Goal: Information Seeking & Learning: Learn about a topic

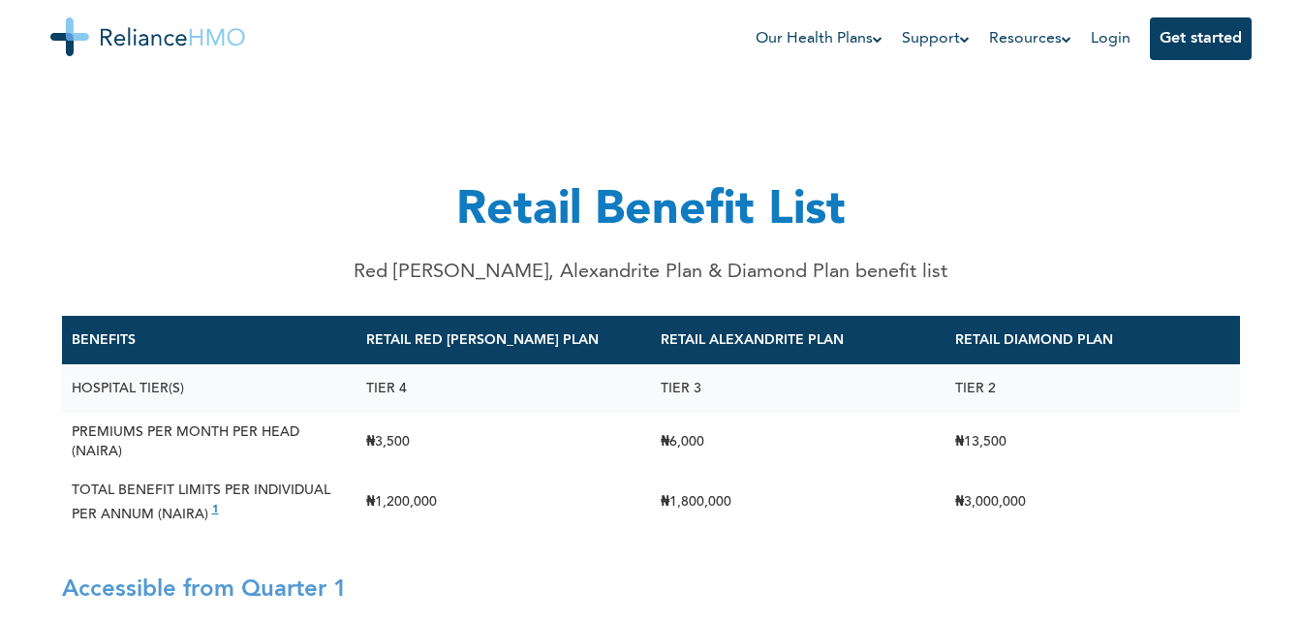
click at [400, 372] on td "TIER 4" at bounding box center [504, 388] width 295 height 48
click at [425, 372] on td "TIER 4" at bounding box center [504, 388] width 295 height 48
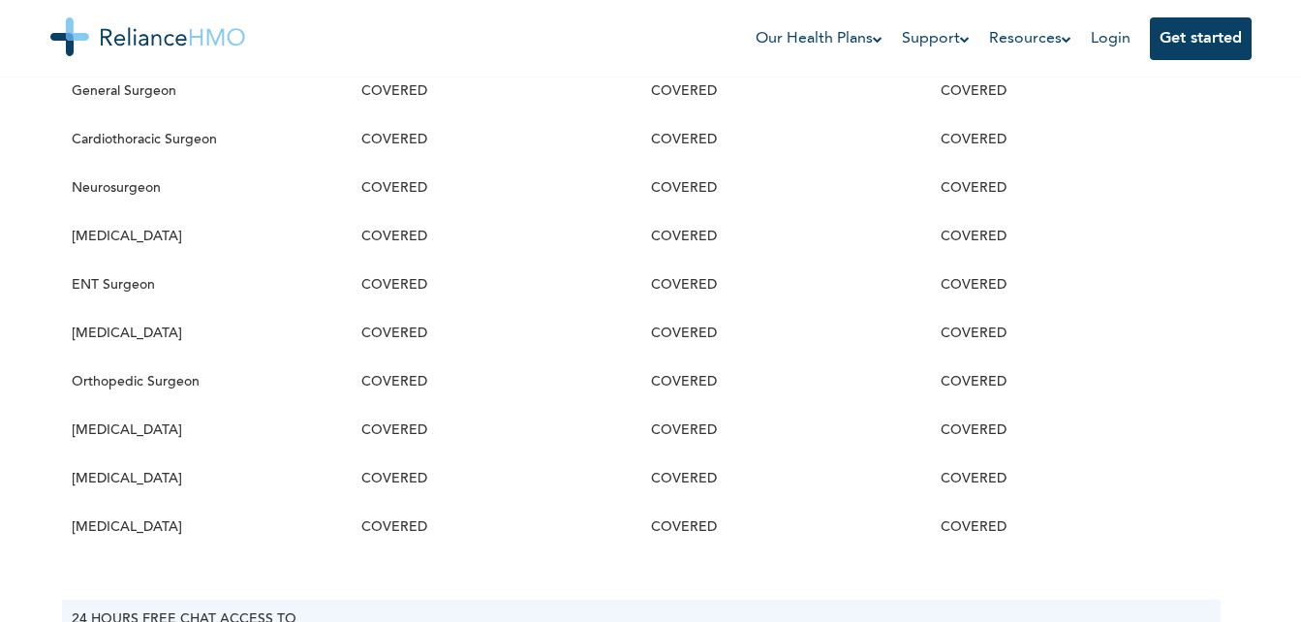
scroll to position [890, 0]
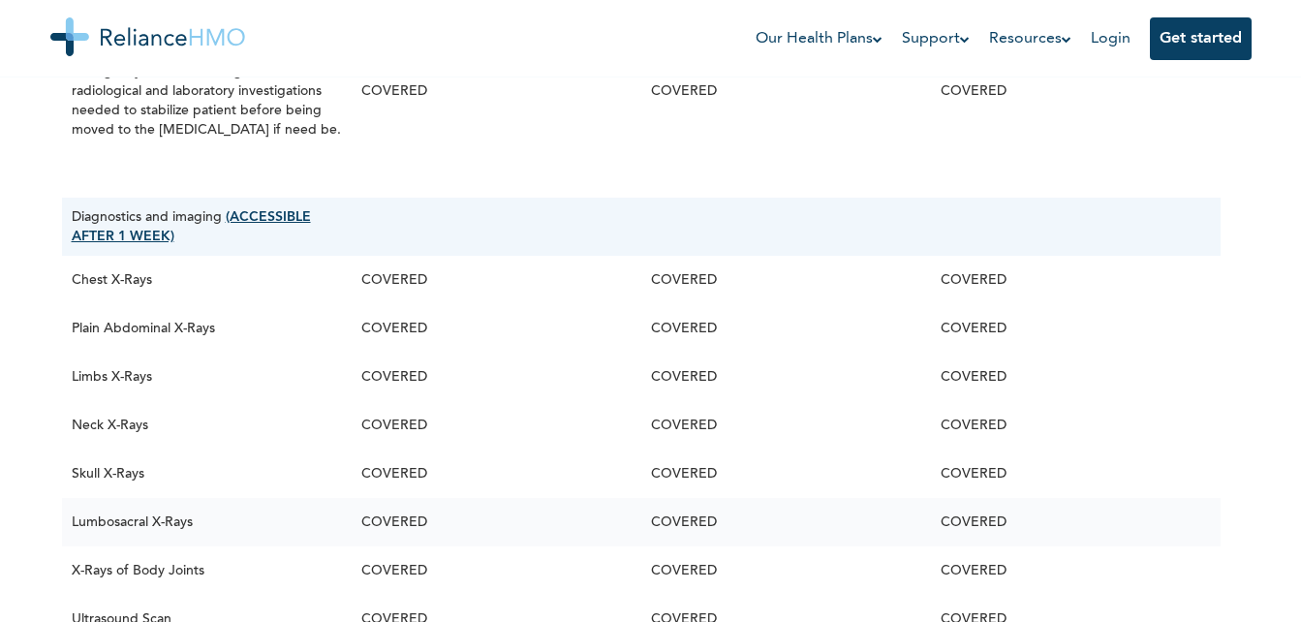
click at [866, 547] on td "COVERED" at bounding box center [786, 522] width 290 height 48
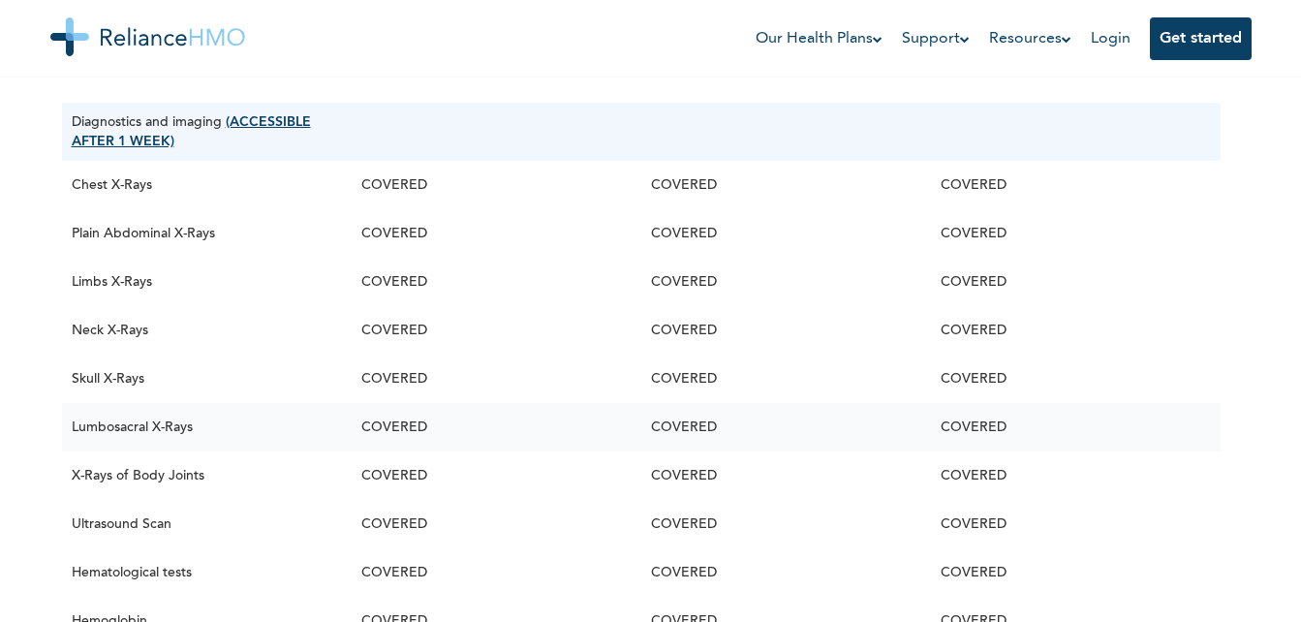
click at [898, 500] on td "COVERED" at bounding box center [786, 476] width 290 height 48
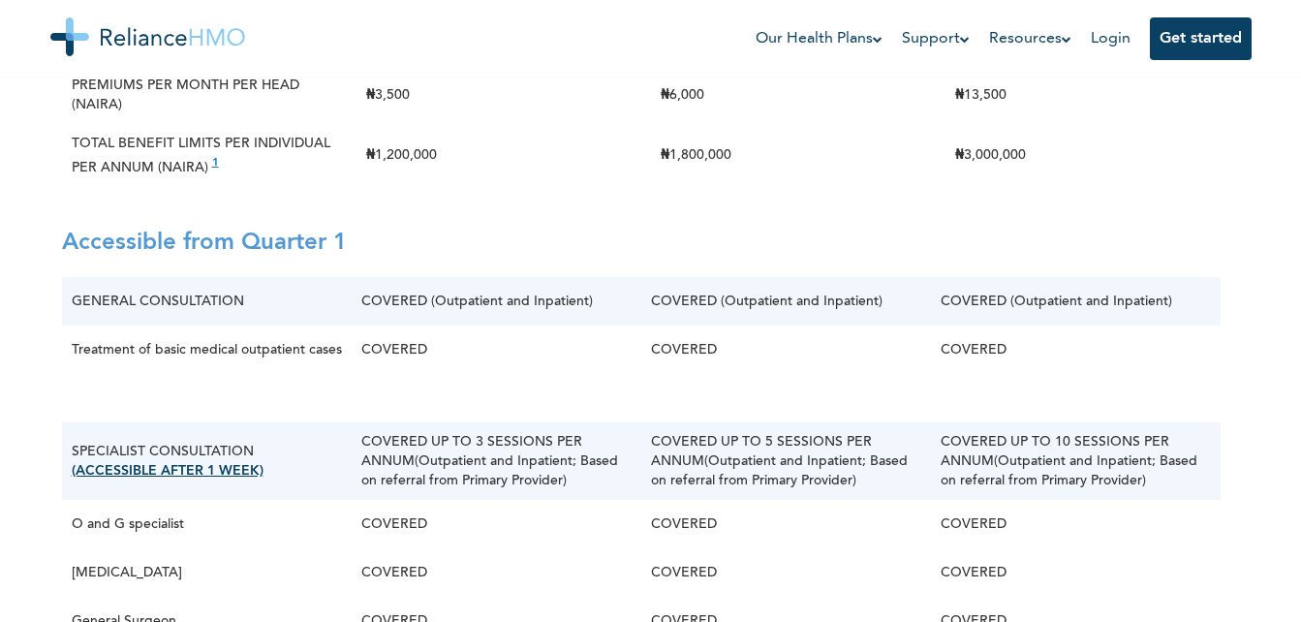
scroll to position [0, 0]
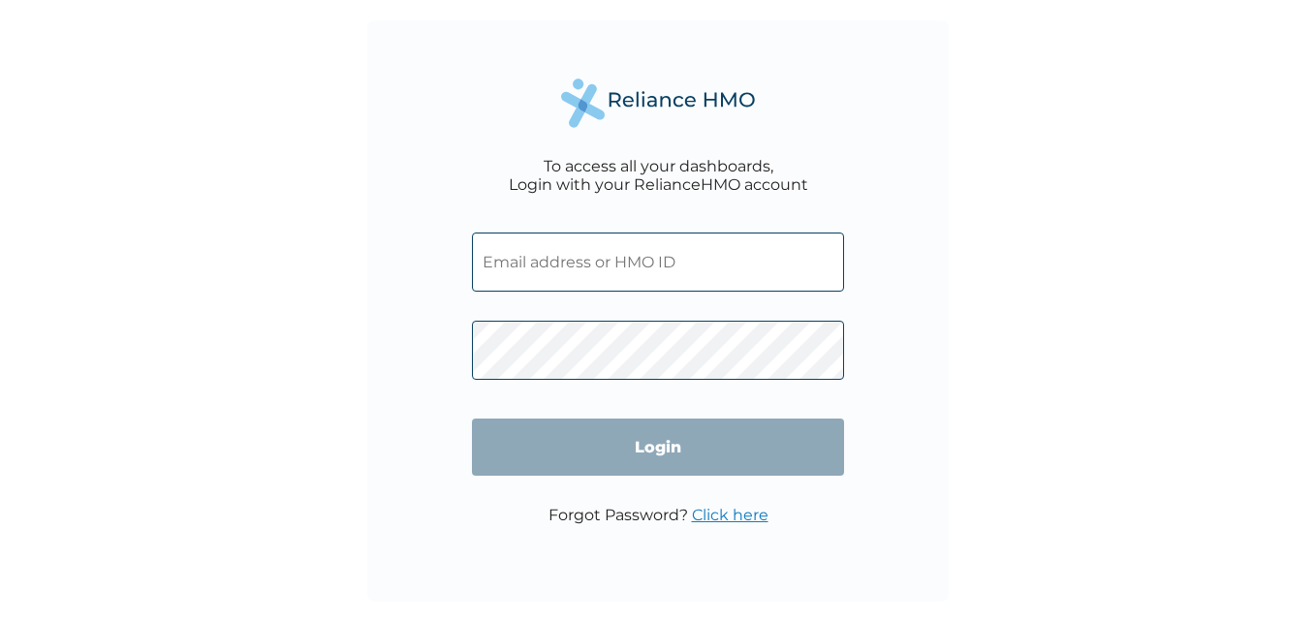
click at [576, 276] on input "text" at bounding box center [658, 262] width 372 height 59
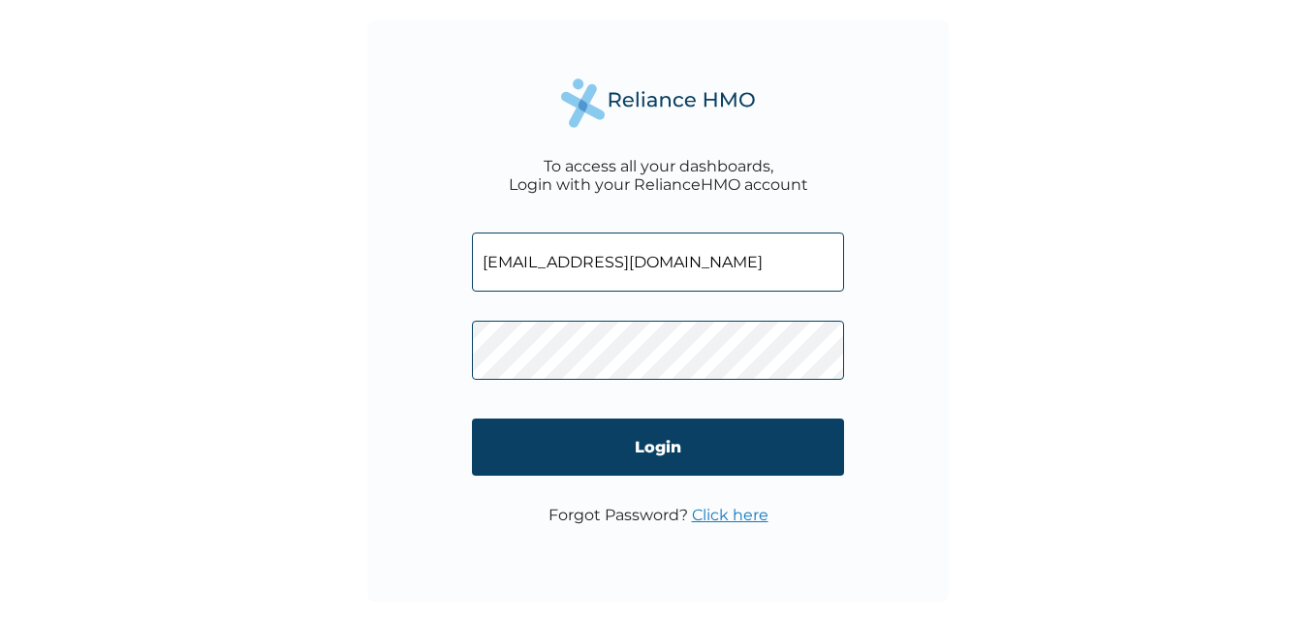
type input "komez4@gmail.com"
click input "Login" at bounding box center [658, 447] width 372 height 57
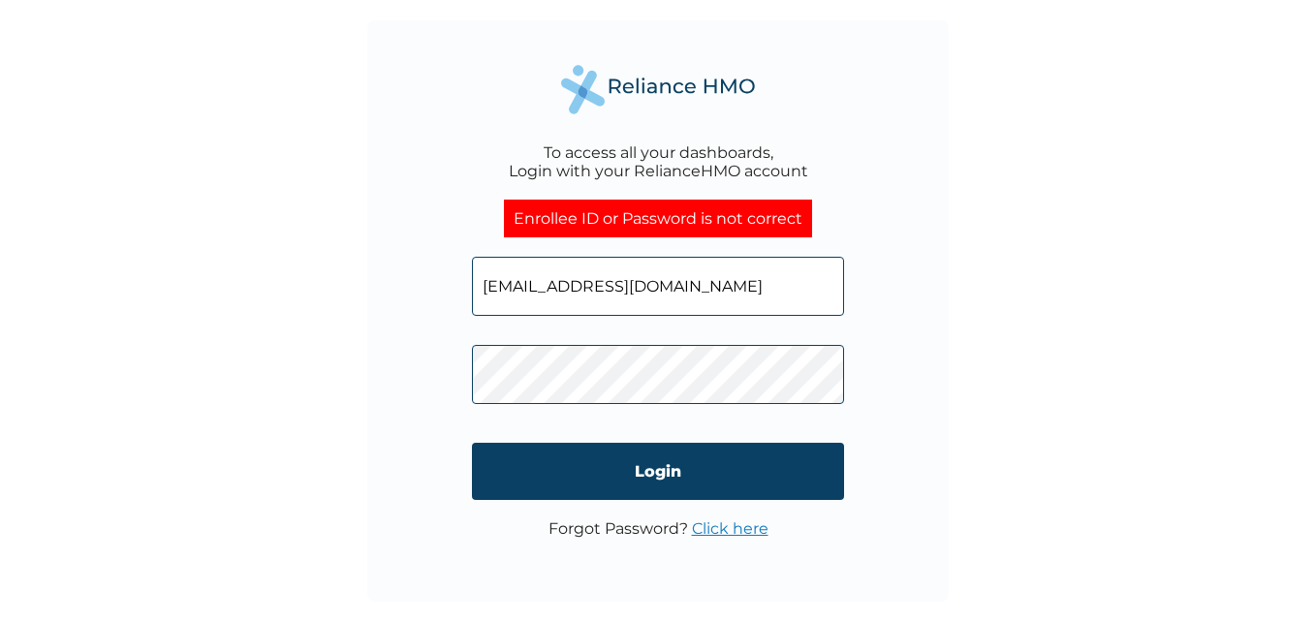
click input "Login" at bounding box center [658, 471] width 372 height 57
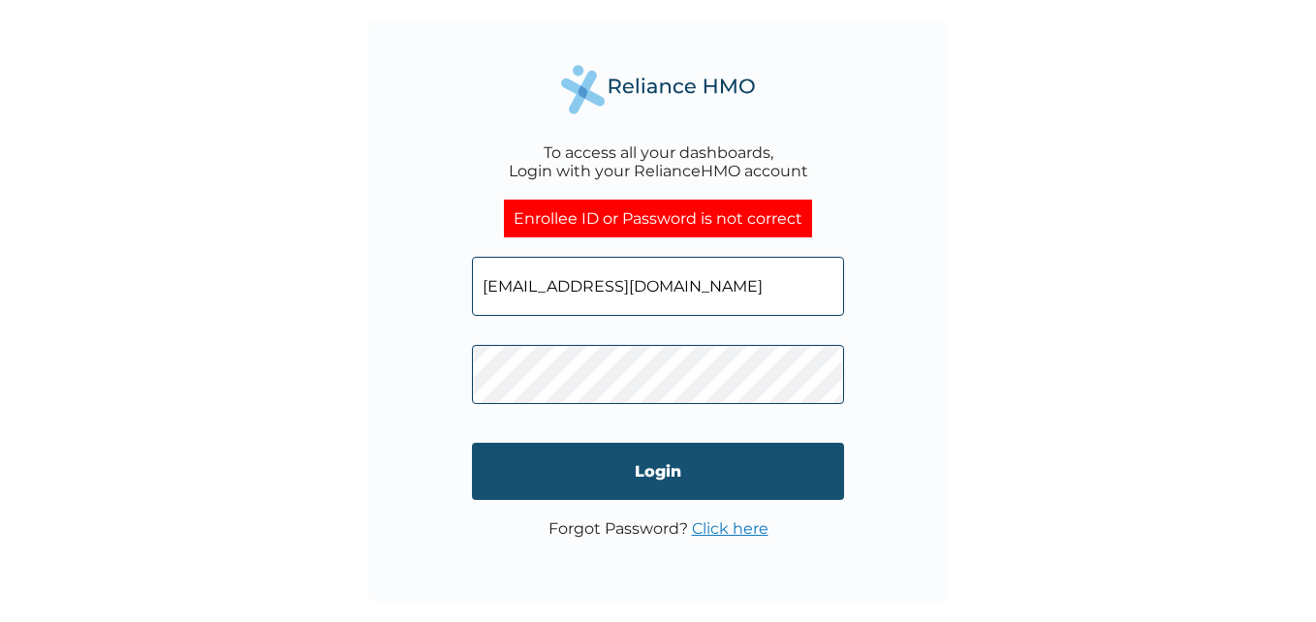
click at [557, 461] on input "Login" at bounding box center [658, 471] width 372 height 57
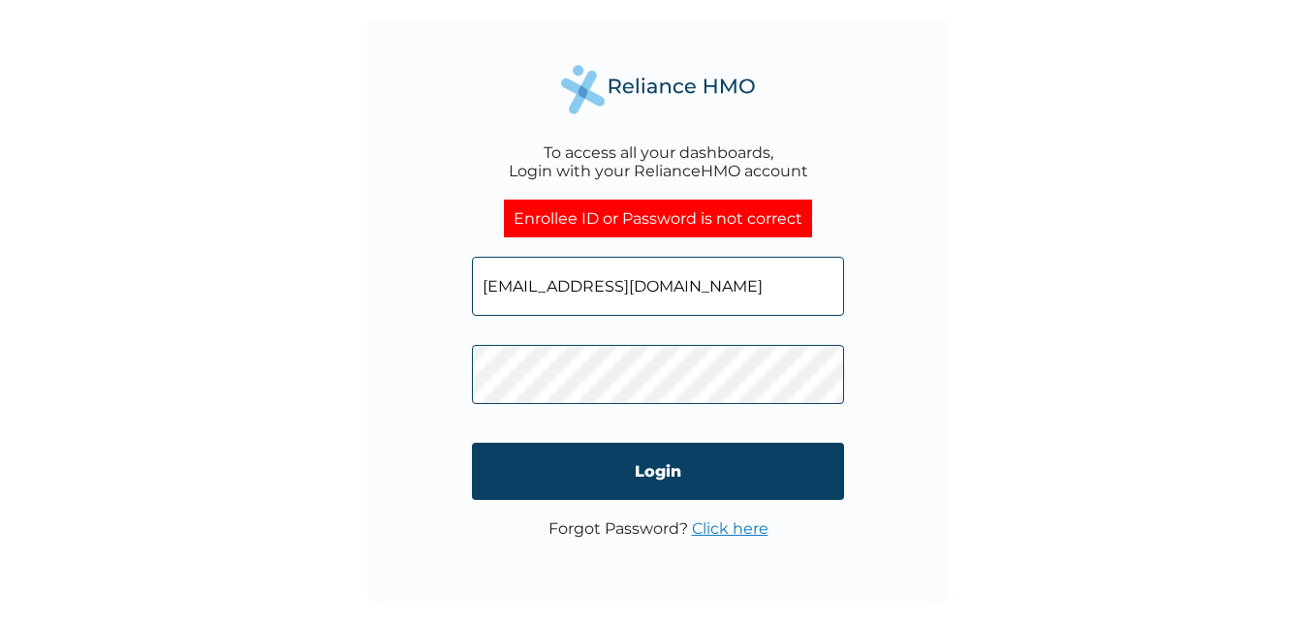
click at [741, 531] on link "Click here" at bounding box center [730, 528] width 77 height 18
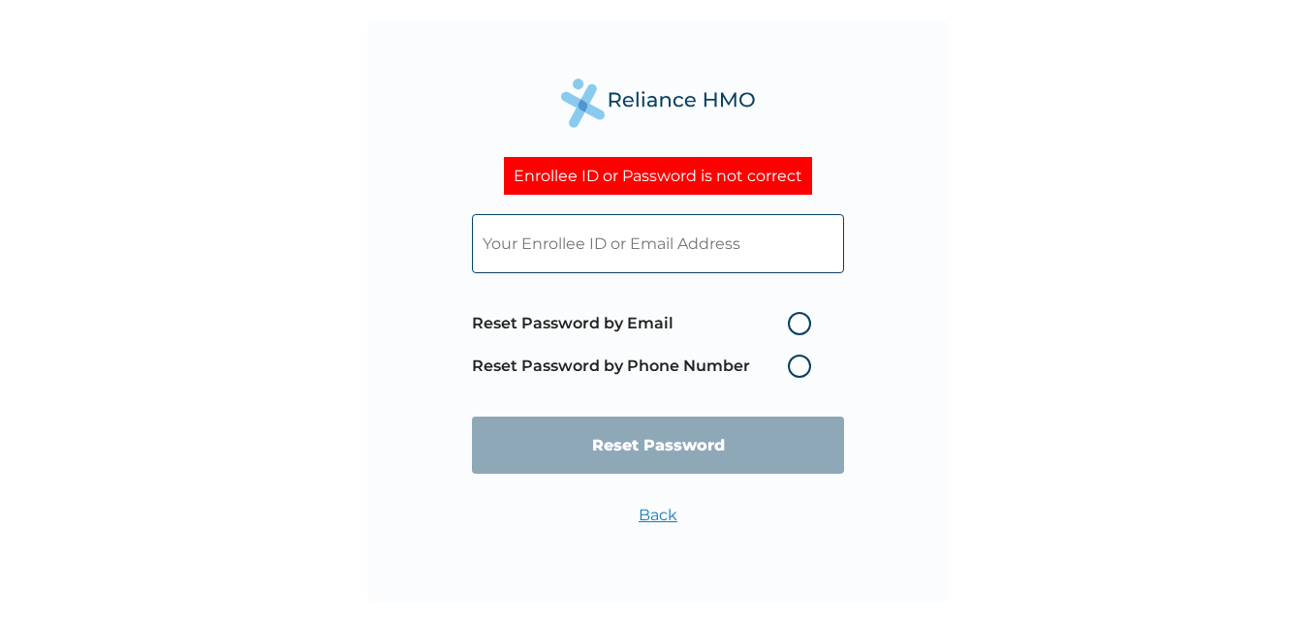
click at [552, 250] on input "text" at bounding box center [658, 243] width 372 height 59
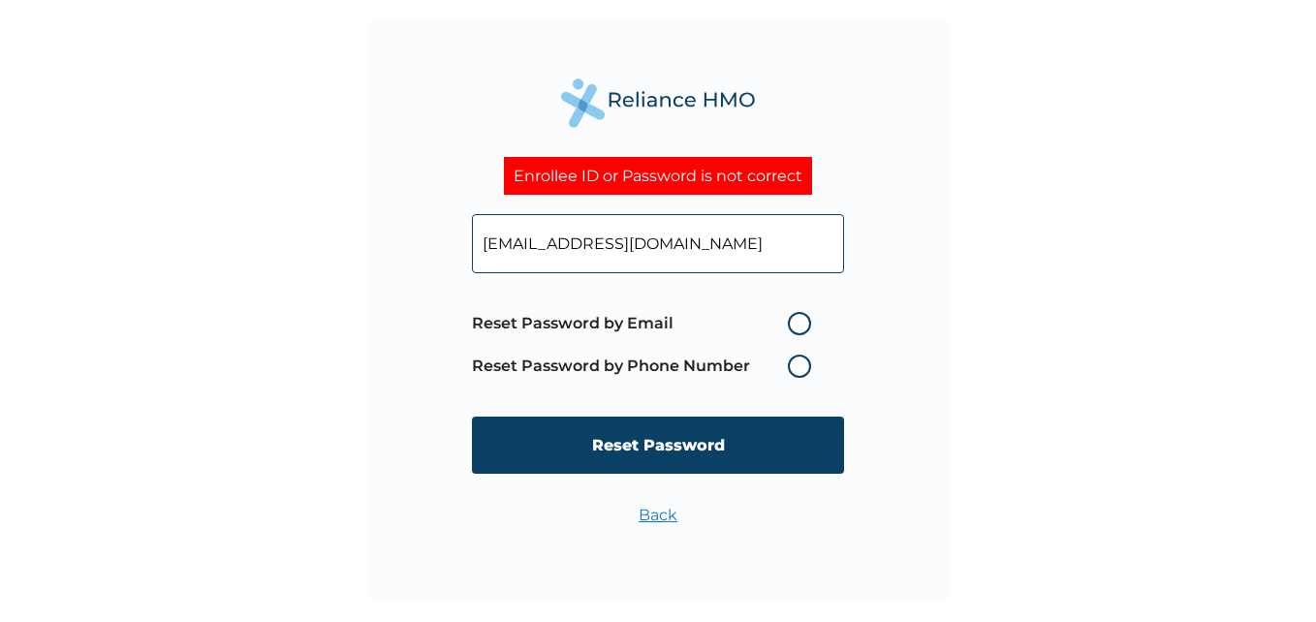
type input "komez4@gmail.com"
click at [799, 327] on label "Reset Password by Email" at bounding box center [646, 323] width 349 height 23
click at [792, 327] on input "Reset Password by Email" at bounding box center [776, 323] width 31 height 31
radio input "true"
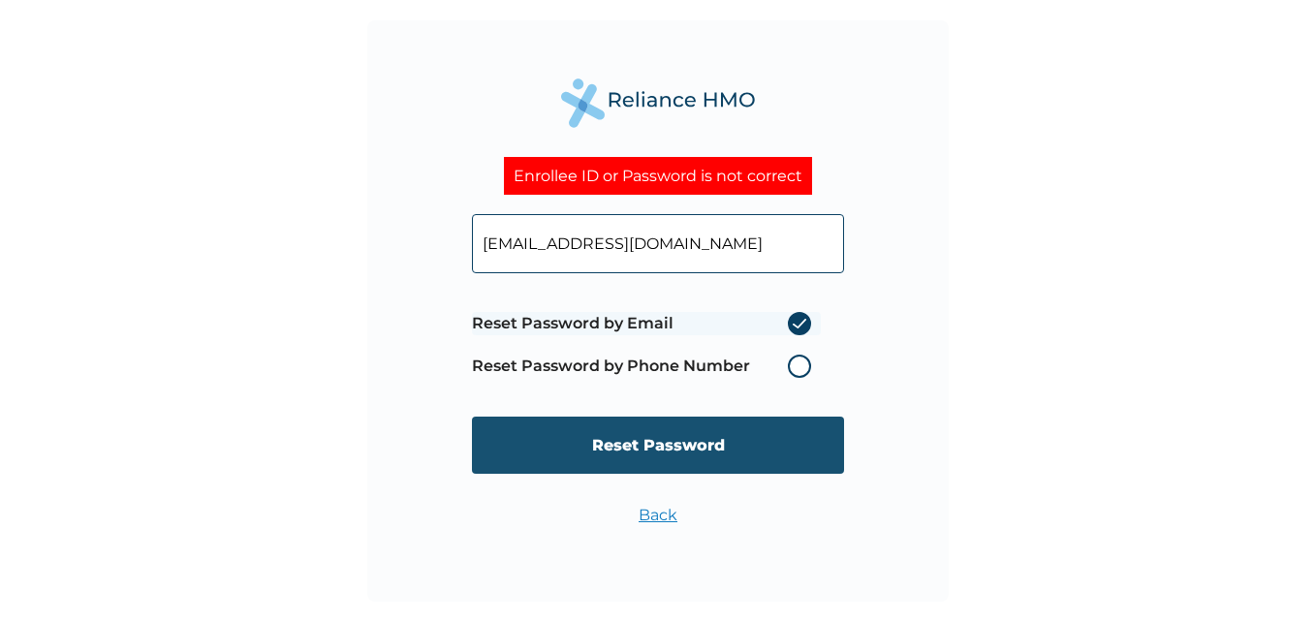
click at [722, 431] on input "Reset Password" at bounding box center [658, 445] width 372 height 57
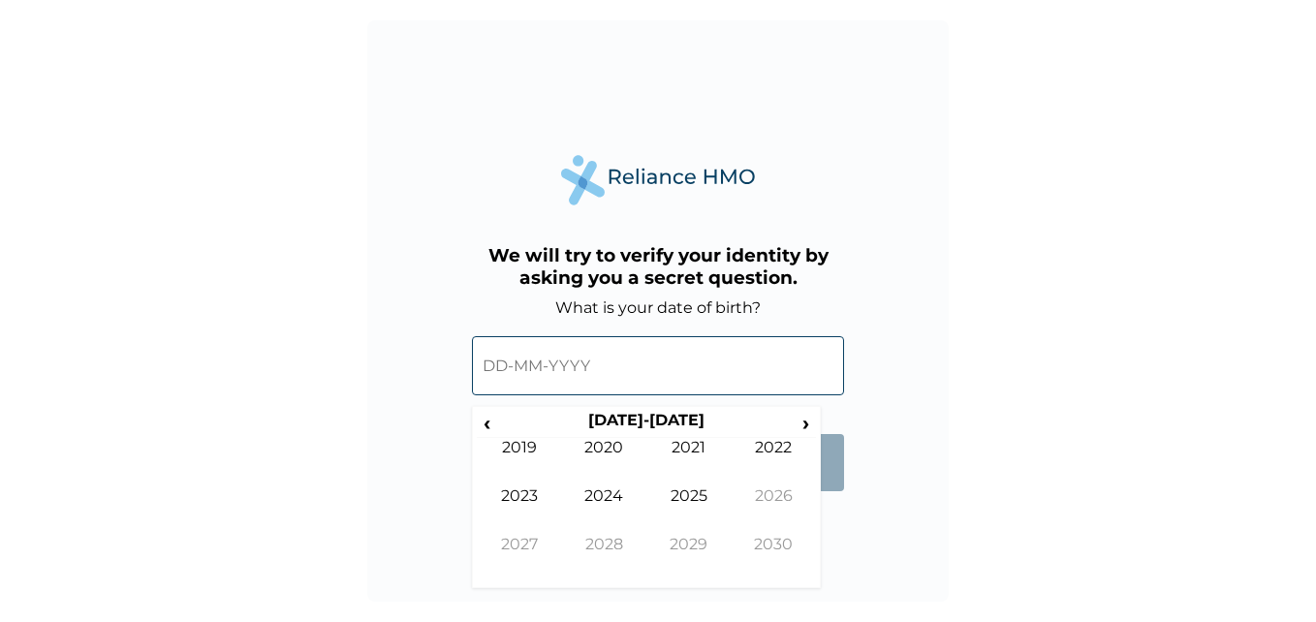
click at [533, 375] on input "text" at bounding box center [658, 365] width 372 height 59
click at [804, 428] on span "›" at bounding box center [806, 423] width 21 height 24
click at [494, 425] on span "‹" at bounding box center [487, 423] width 20 height 24
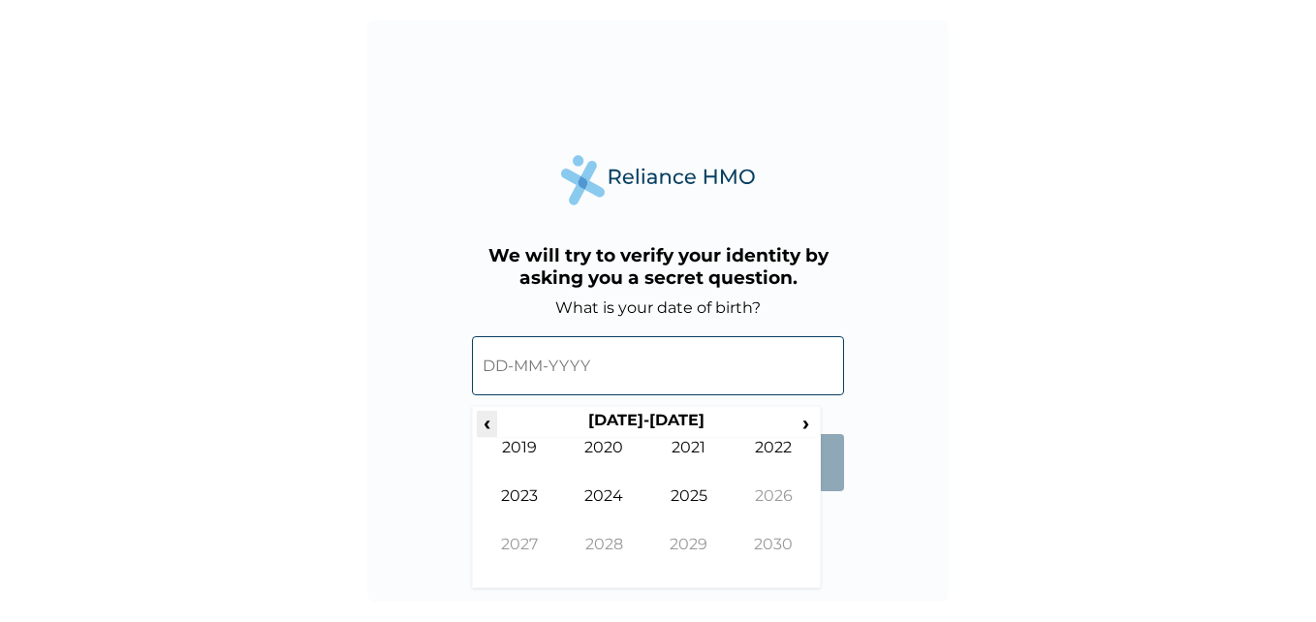
click at [494, 425] on span "‹" at bounding box center [487, 423] width 20 height 24
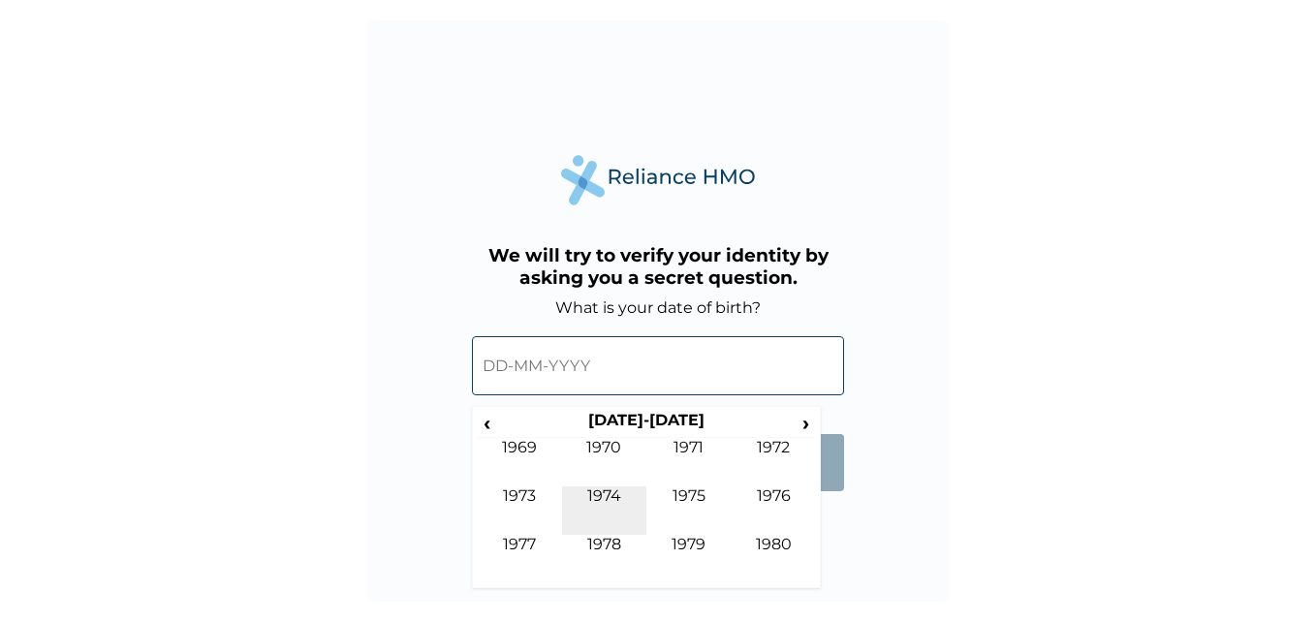
click at [598, 495] on td "1974" at bounding box center [604, 510] width 85 height 48
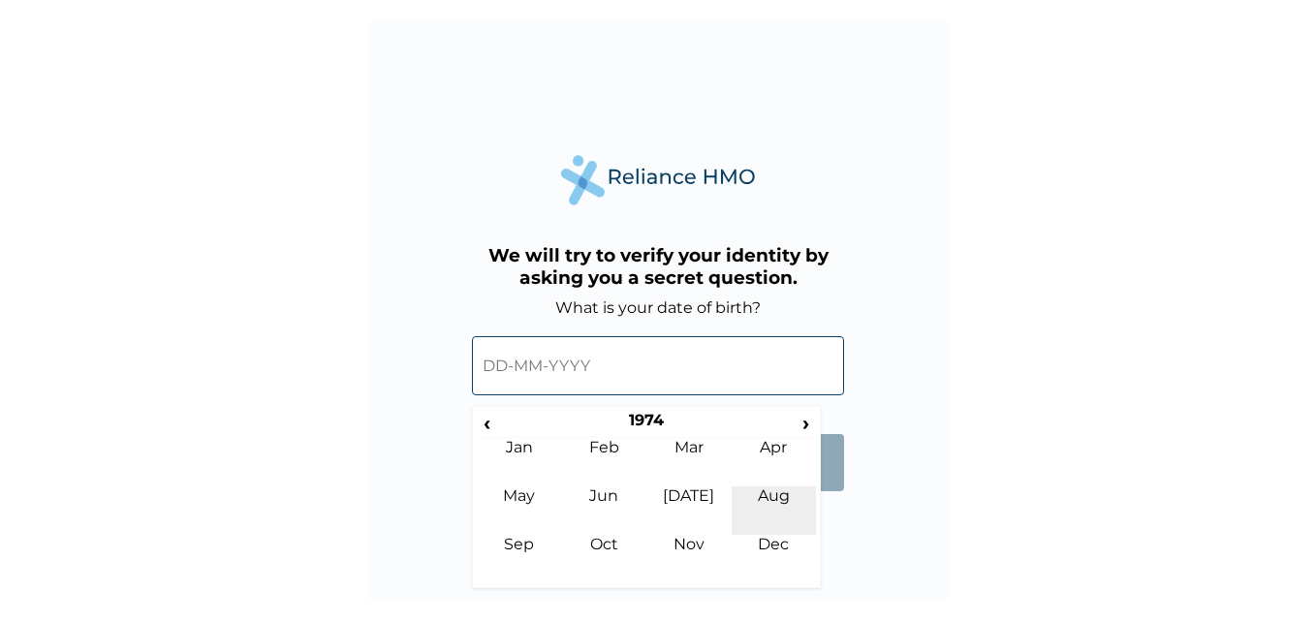
click at [782, 494] on td "Aug" at bounding box center [774, 510] width 85 height 48
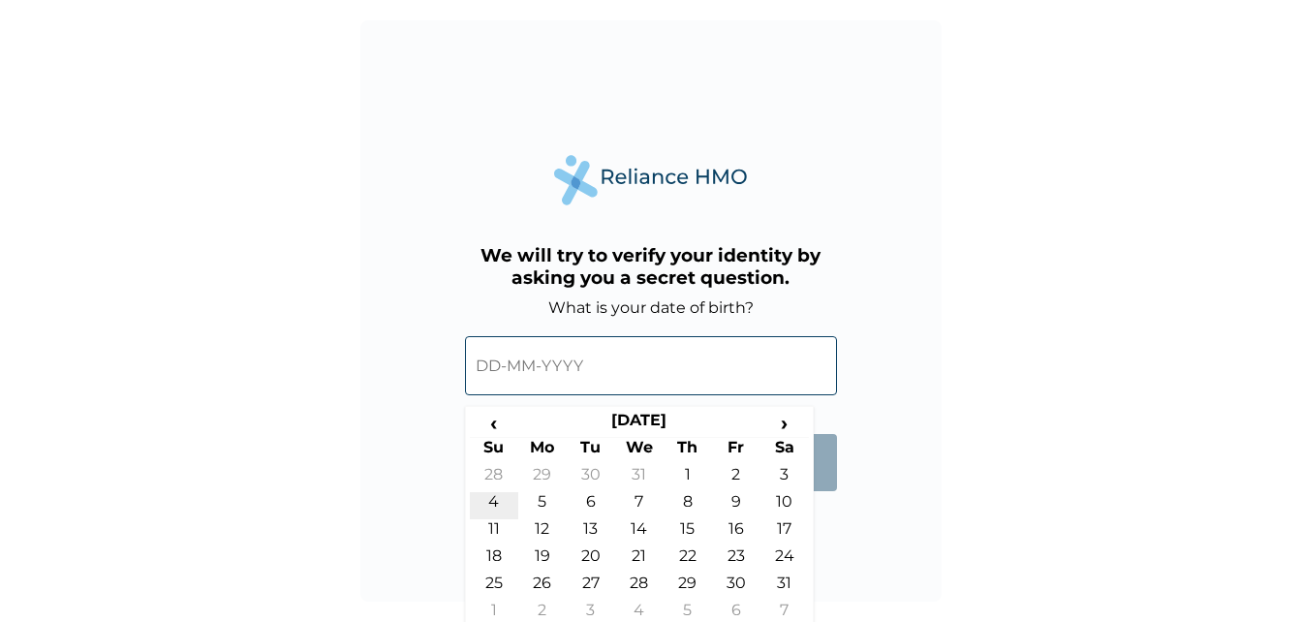
click at [498, 505] on td "4" at bounding box center [494, 505] width 48 height 27
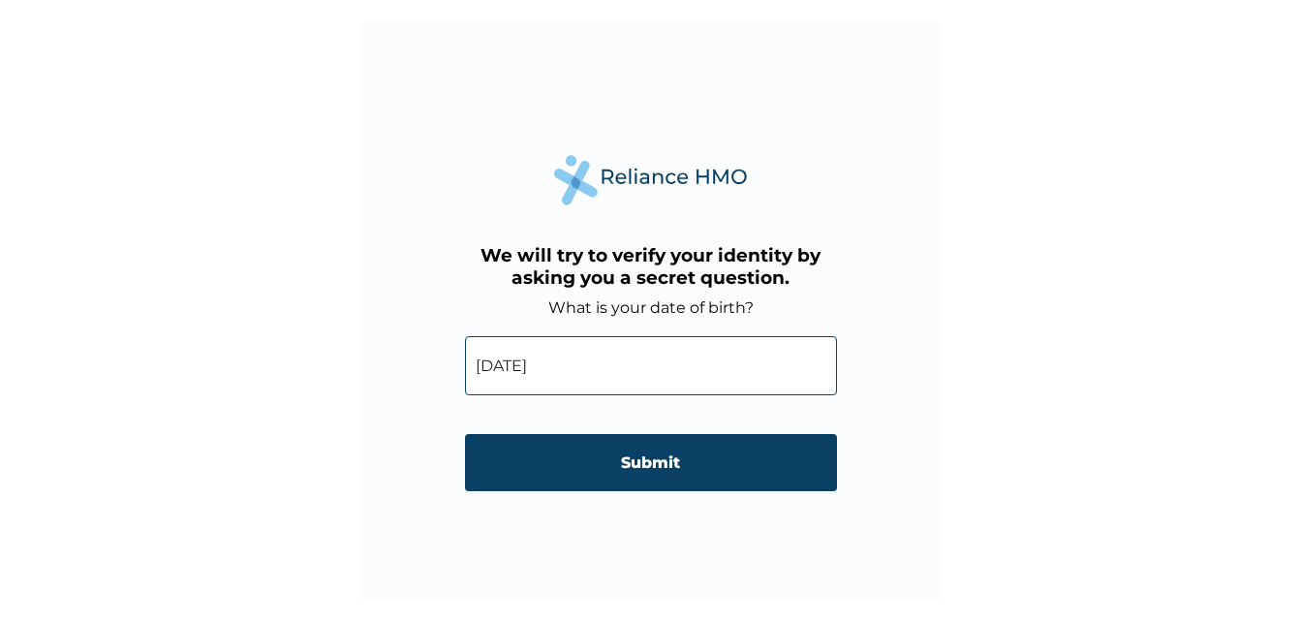
click at [590, 363] on input "04-08-1974" at bounding box center [651, 365] width 372 height 59
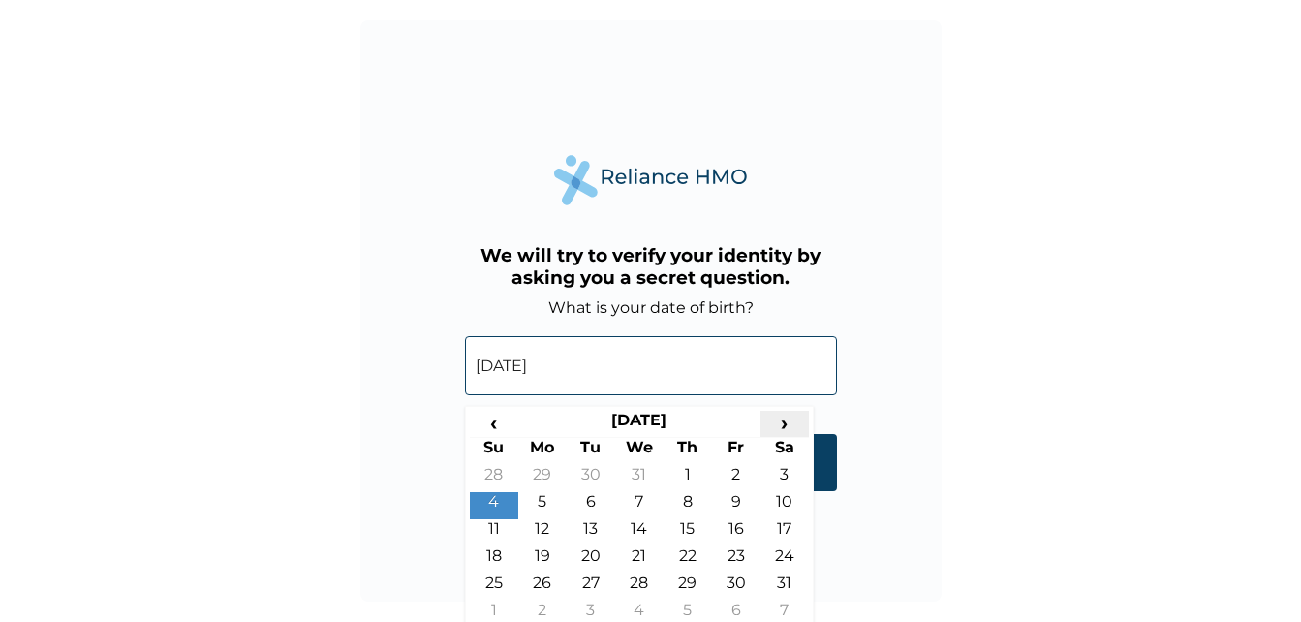
click at [780, 422] on span "›" at bounding box center [785, 423] width 48 height 24
click at [677, 418] on th "September 1974" at bounding box center [639, 424] width 242 height 27
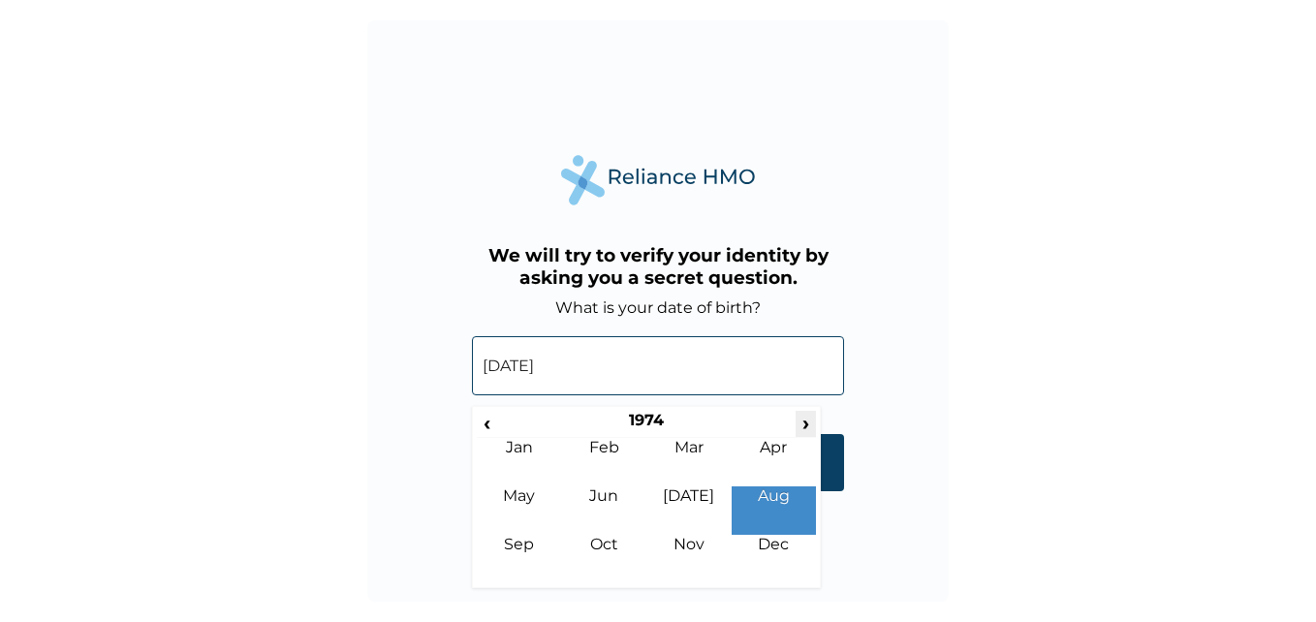
click at [799, 423] on span "›" at bounding box center [806, 423] width 21 height 24
click at [764, 507] on td "Aug" at bounding box center [774, 510] width 85 height 48
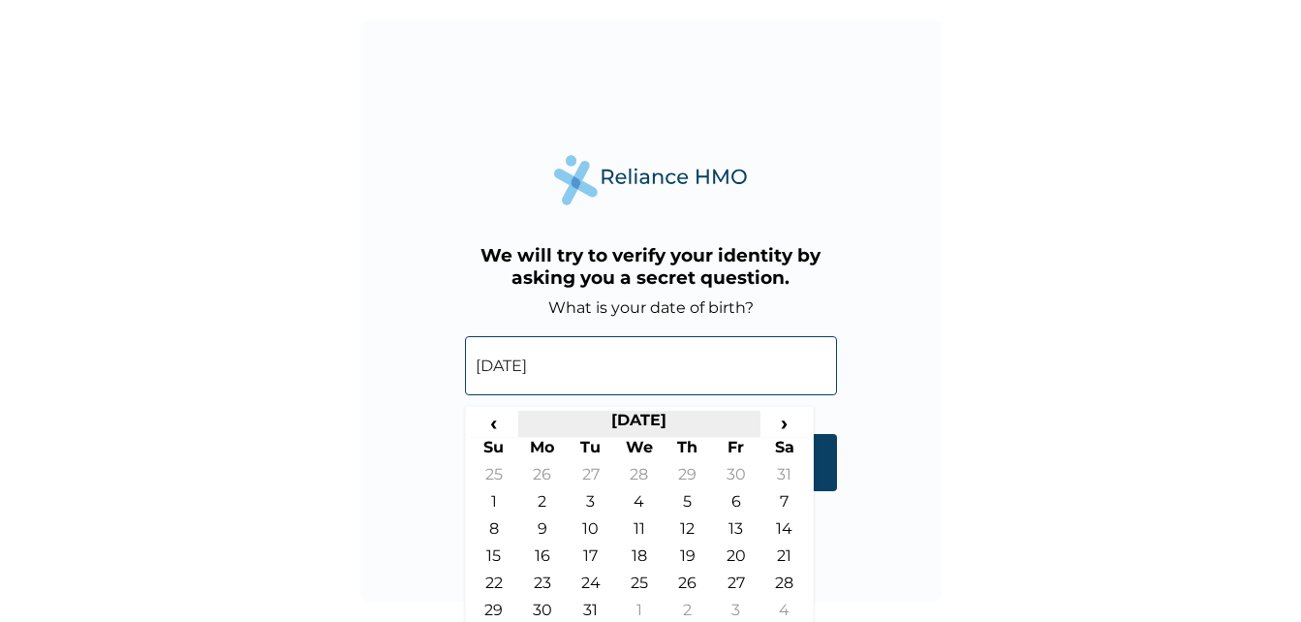
click at [646, 418] on th "August 1976" at bounding box center [639, 424] width 242 height 27
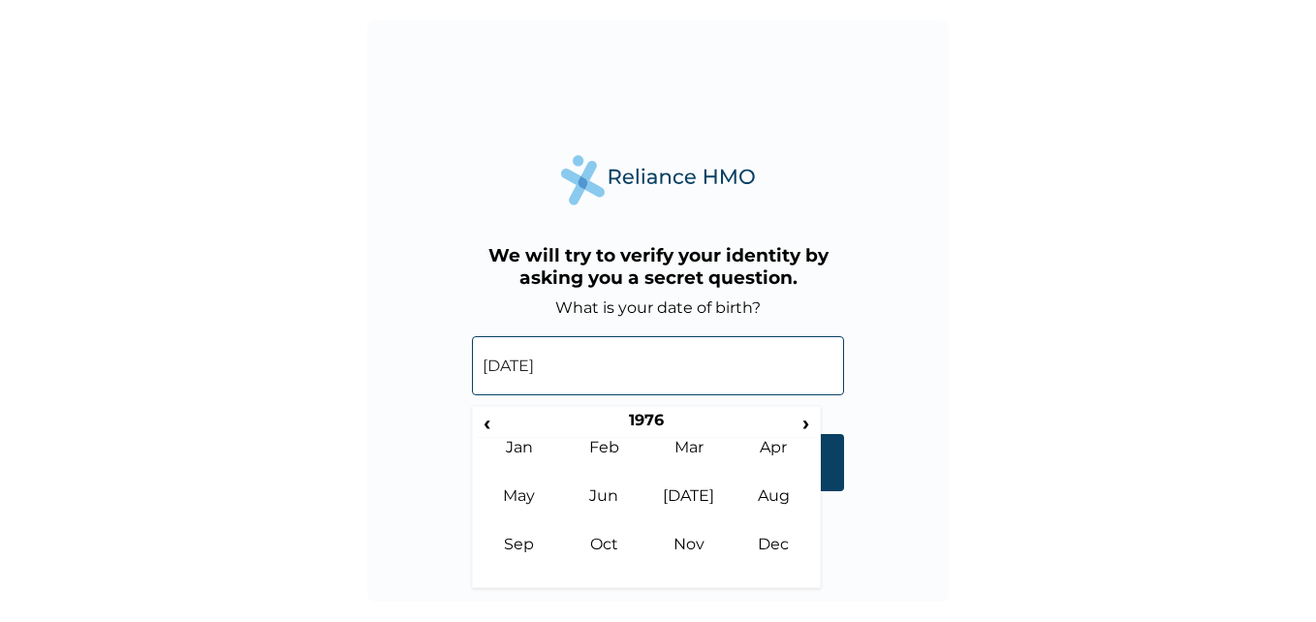
click at [567, 366] on input "04-08-1974" at bounding box center [658, 365] width 372 height 59
click at [661, 420] on th "1976" at bounding box center [645, 424] width 297 height 27
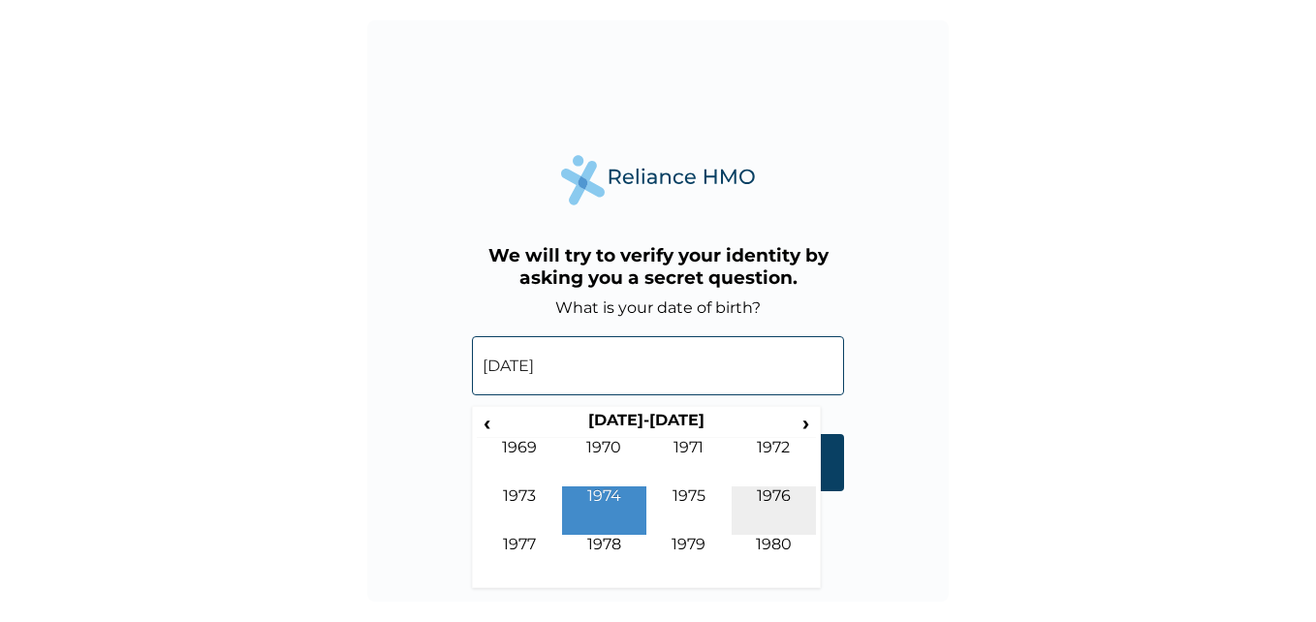
click at [767, 500] on td "1976" at bounding box center [774, 510] width 85 height 48
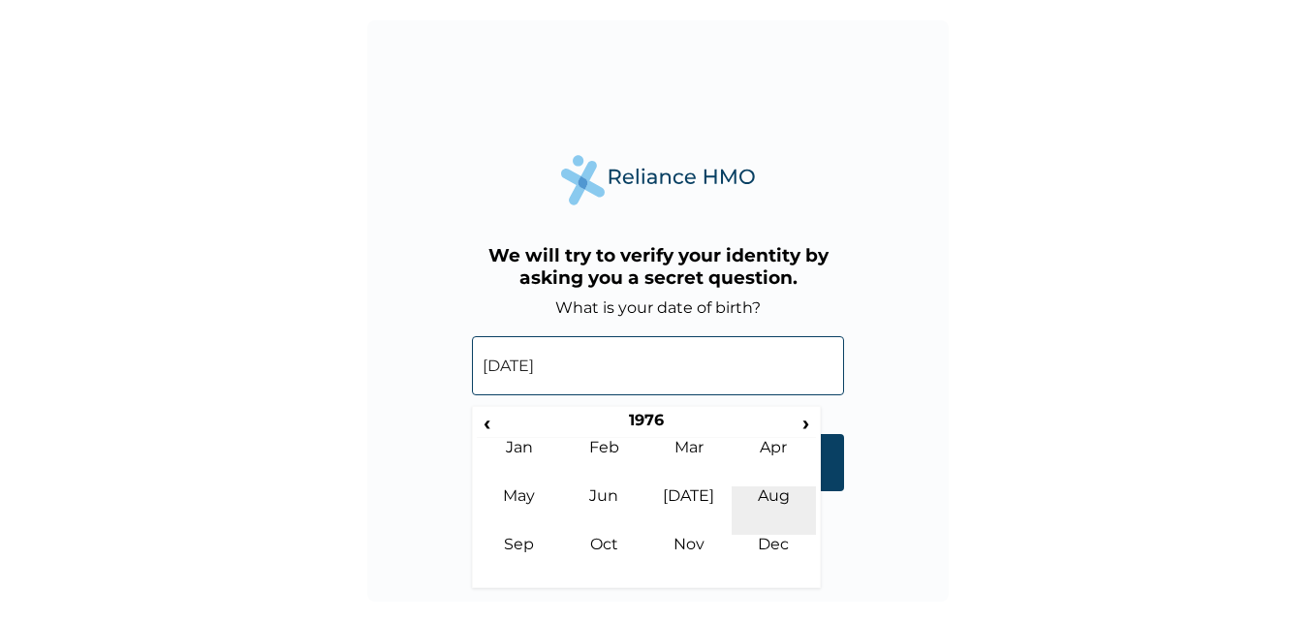
click at [773, 505] on td "Aug" at bounding box center [774, 510] width 85 height 48
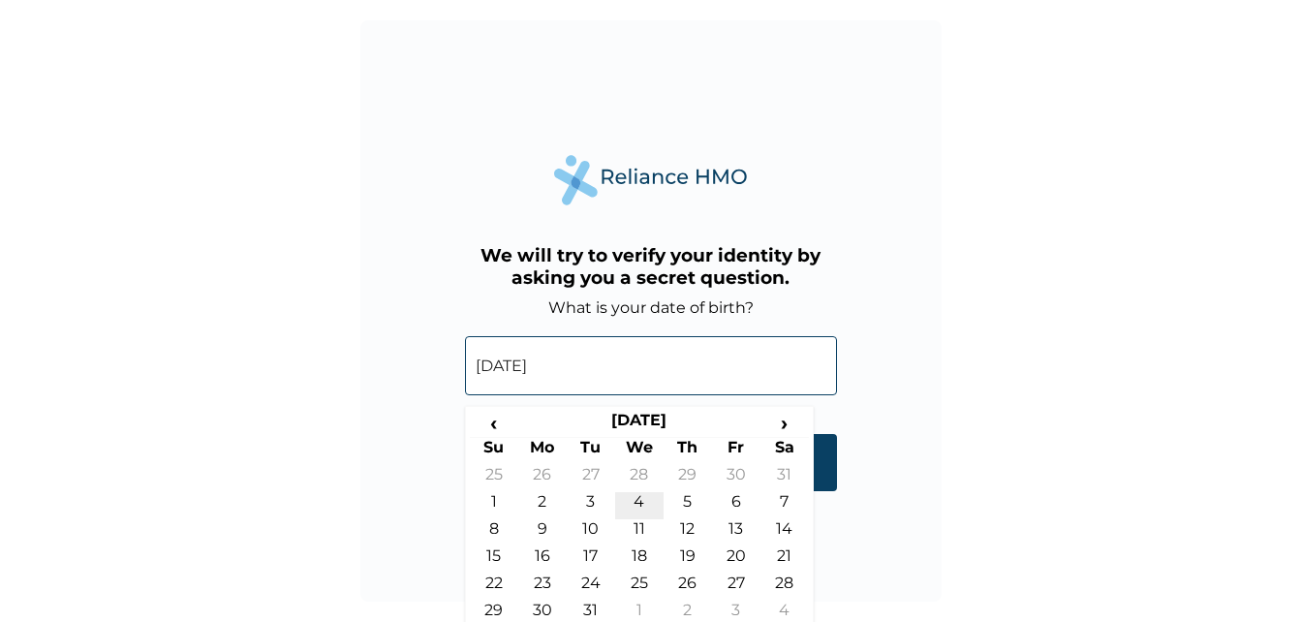
click at [642, 495] on td "4" at bounding box center [639, 505] width 48 height 27
type input "04-08-1976"
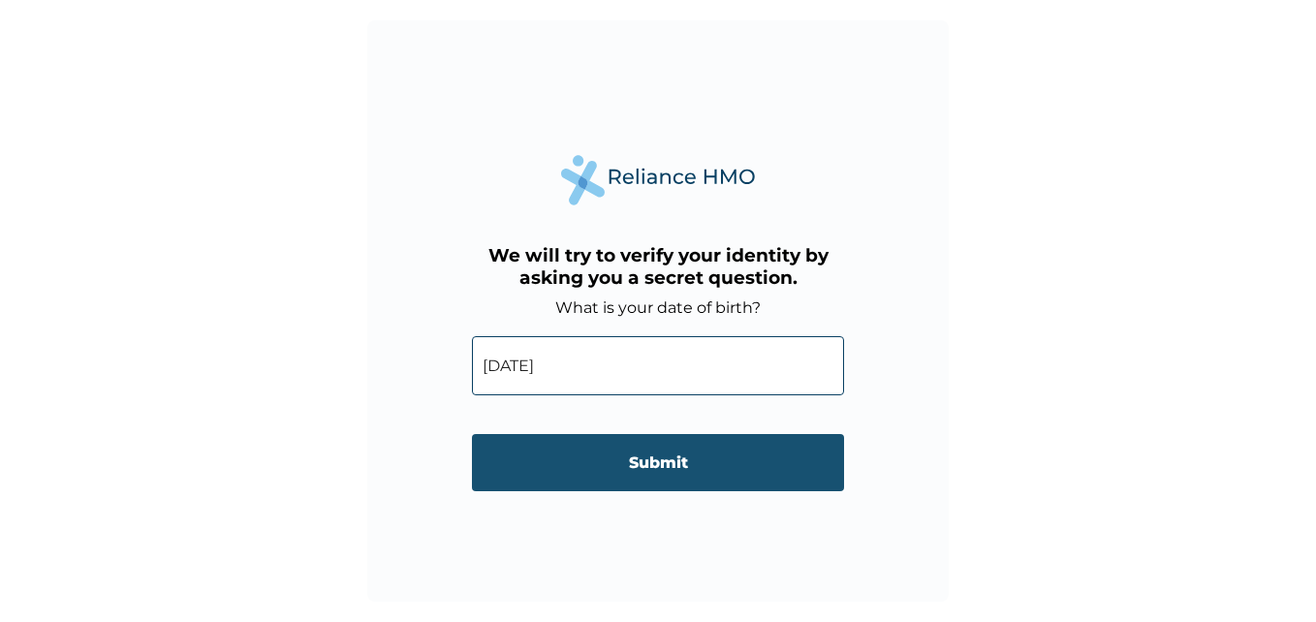
click at [615, 448] on input "Submit" at bounding box center [658, 462] width 372 height 57
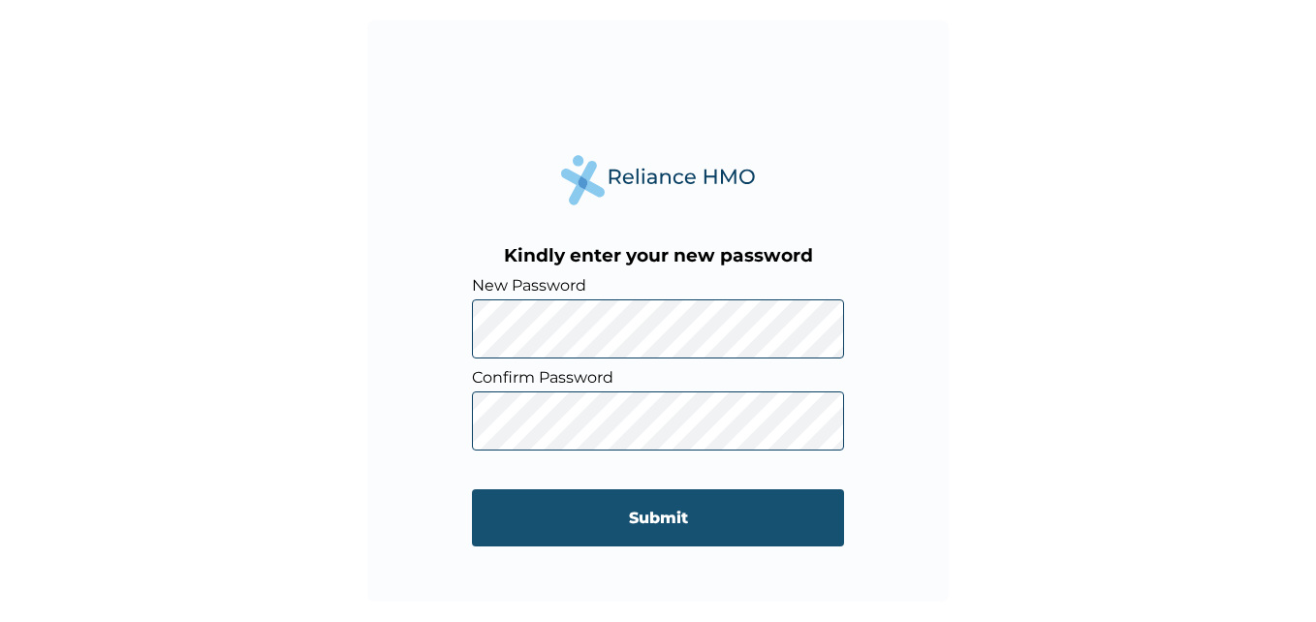
click at [567, 514] on input "Submit" at bounding box center [658, 517] width 372 height 57
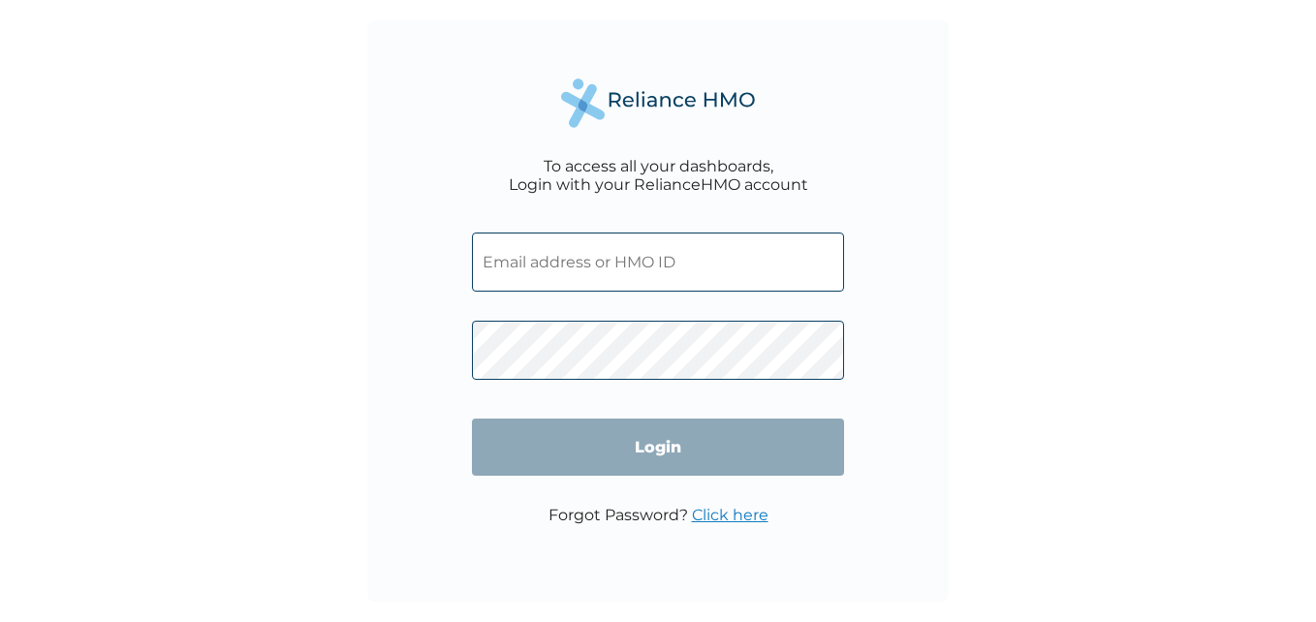
click at [503, 235] on input "text" at bounding box center [658, 262] width 372 height 59
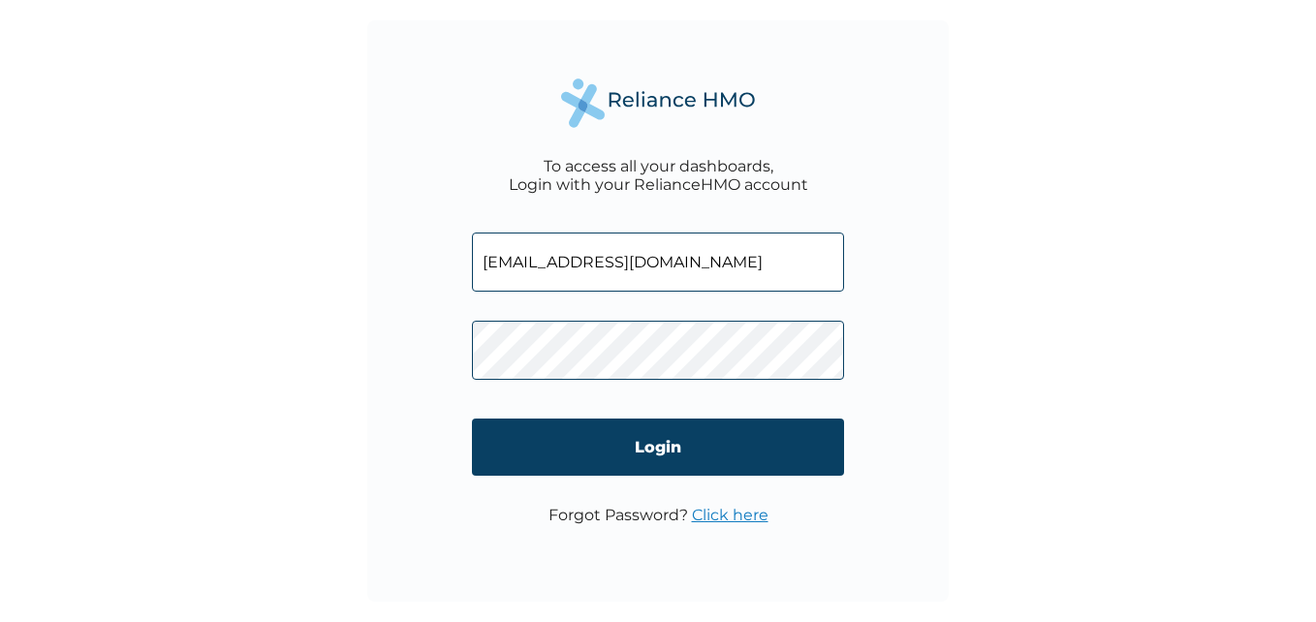
type input "komez4@gmail.com"
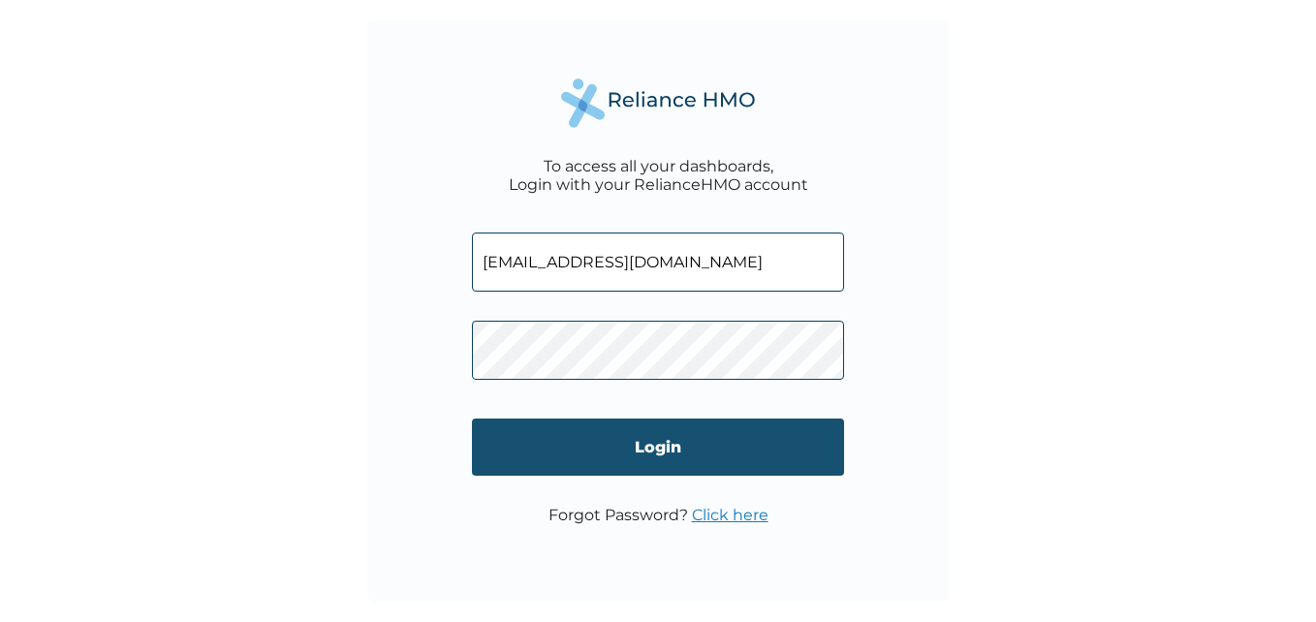
click at [542, 438] on input "Login" at bounding box center [658, 447] width 372 height 57
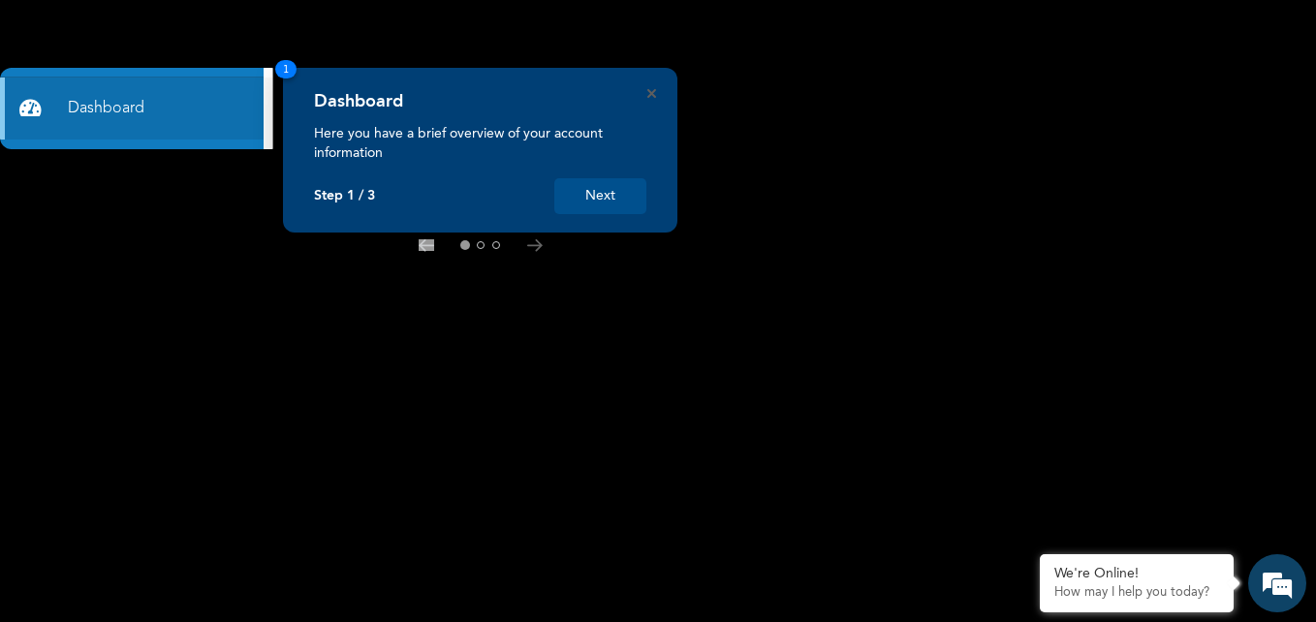
click at [603, 201] on button "Next" at bounding box center [600, 196] width 92 height 36
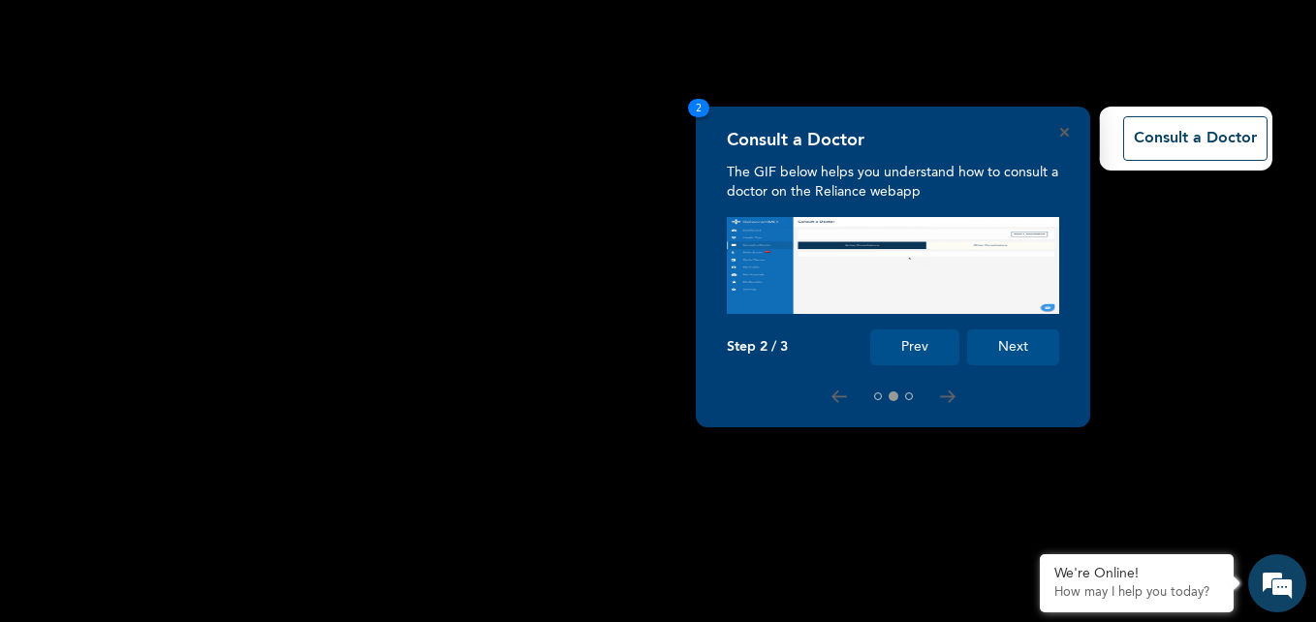
click at [1018, 348] on button "Next" at bounding box center [1013, 347] width 92 height 36
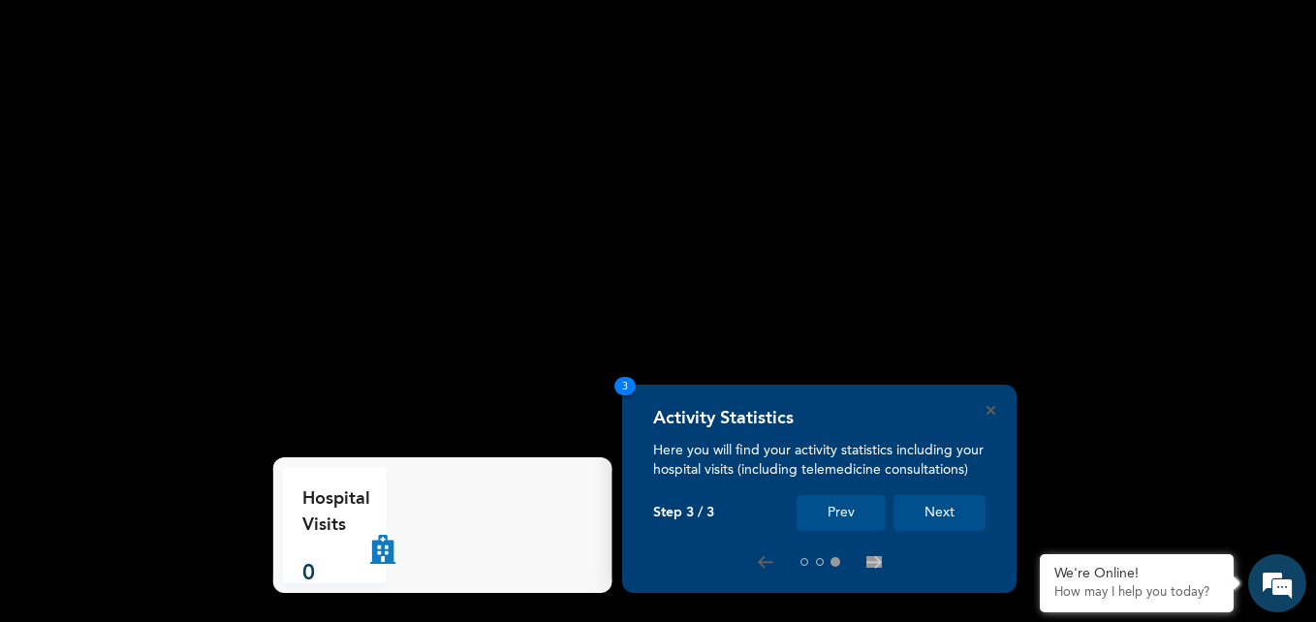
click at [927, 511] on button "Next" at bounding box center [939, 513] width 92 height 36
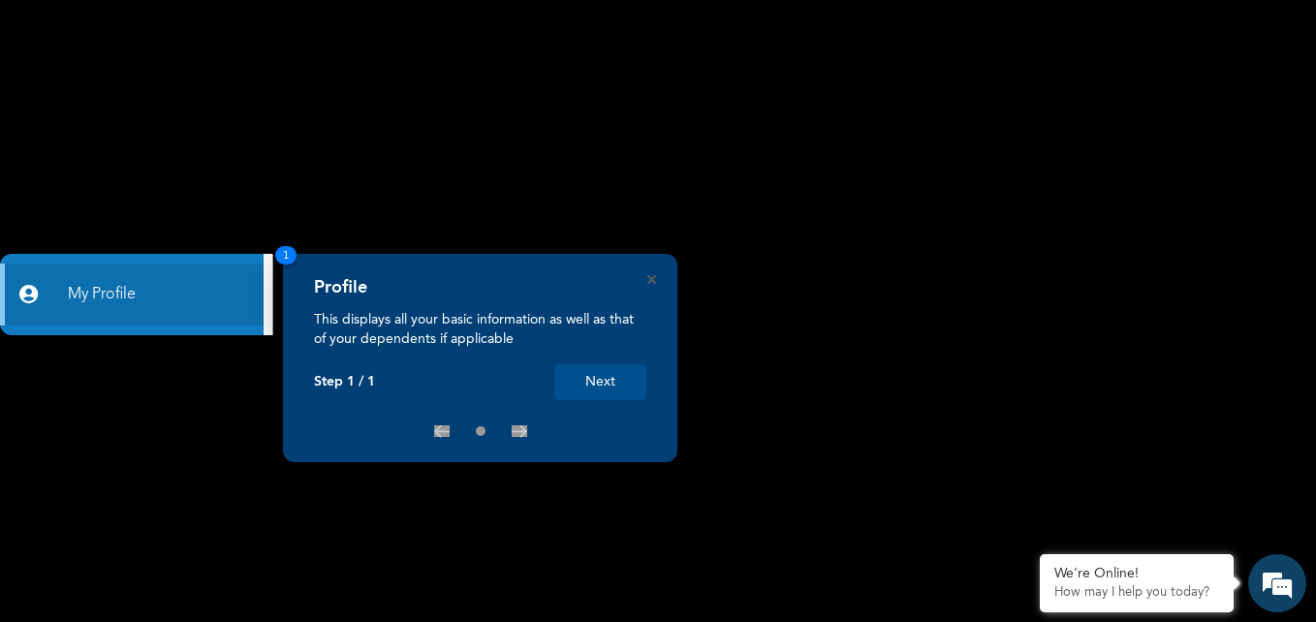
click at [595, 384] on button "Next" at bounding box center [600, 382] width 92 height 36
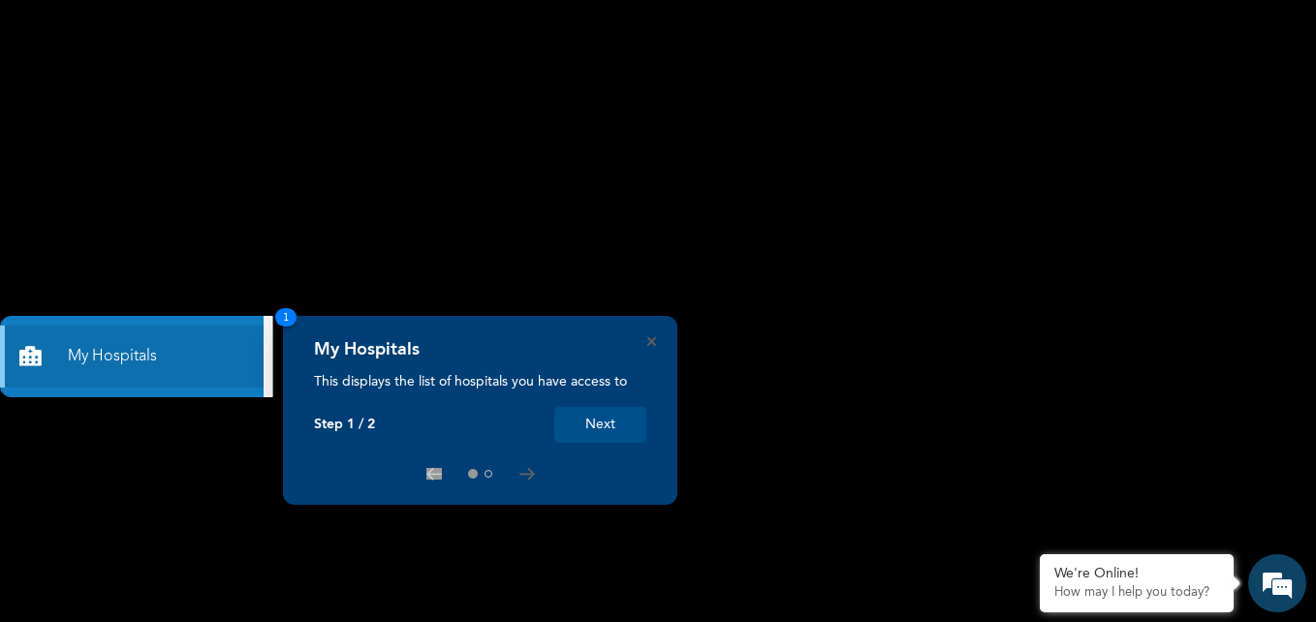
click at [594, 429] on button "Next" at bounding box center [600, 425] width 92 height 36
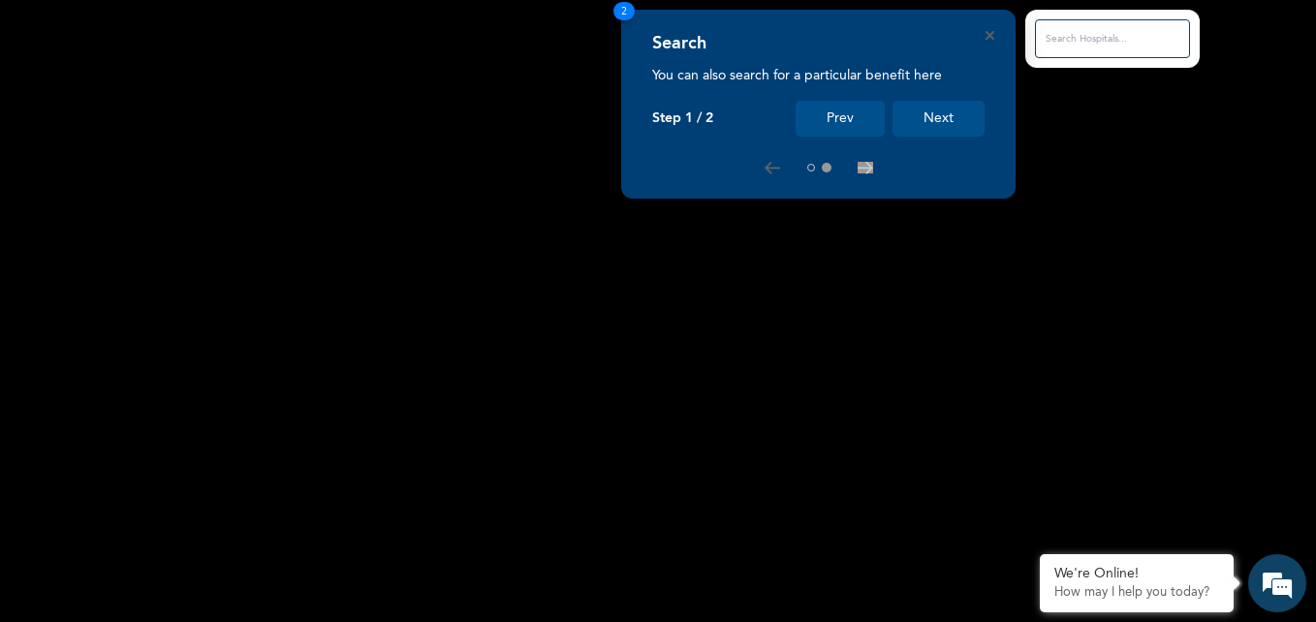
click at [954, 123] on button "Next" at bounding box center [938, 119] width 92 height 36
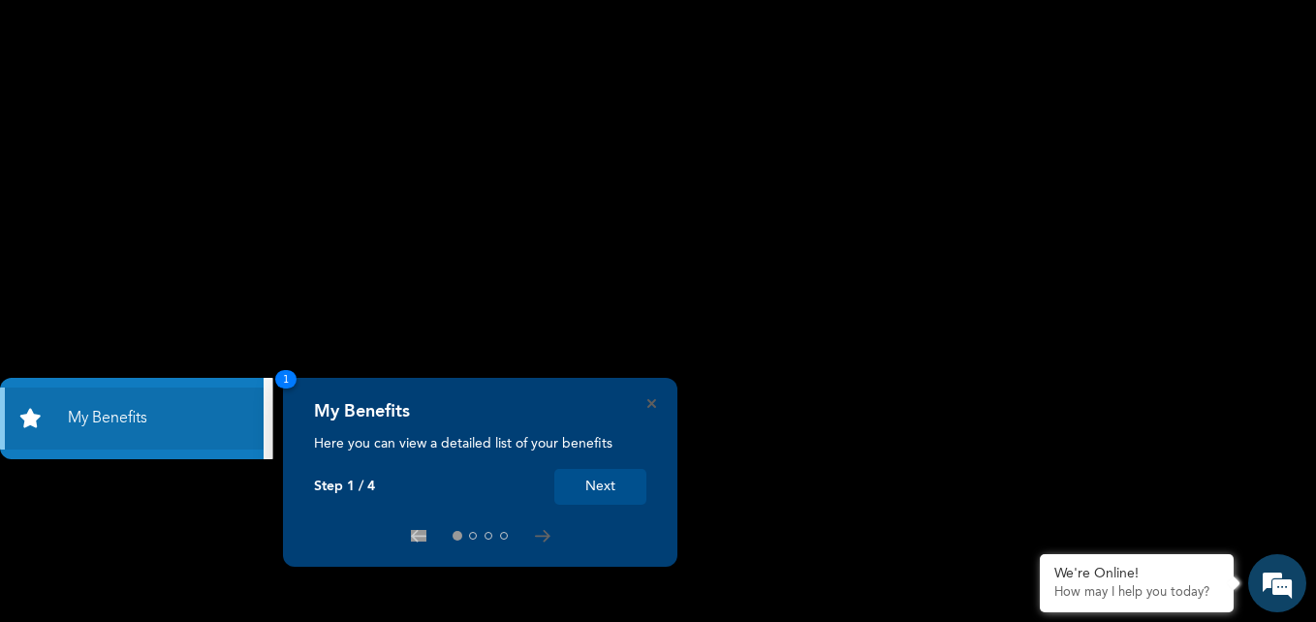
click at [602, 485] on button "Next" at bounding box center [600, 487] width 92 height 36
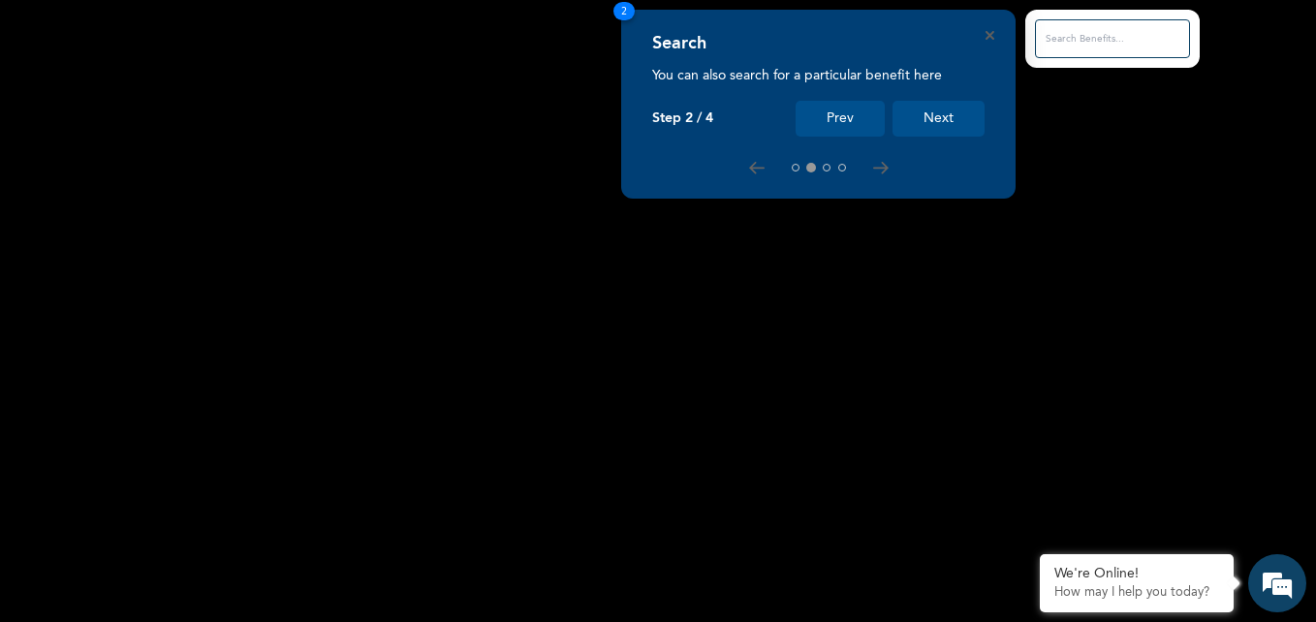
click at [934, 115] on button "Next" at bounding box center [938, 119] width 92 height 36
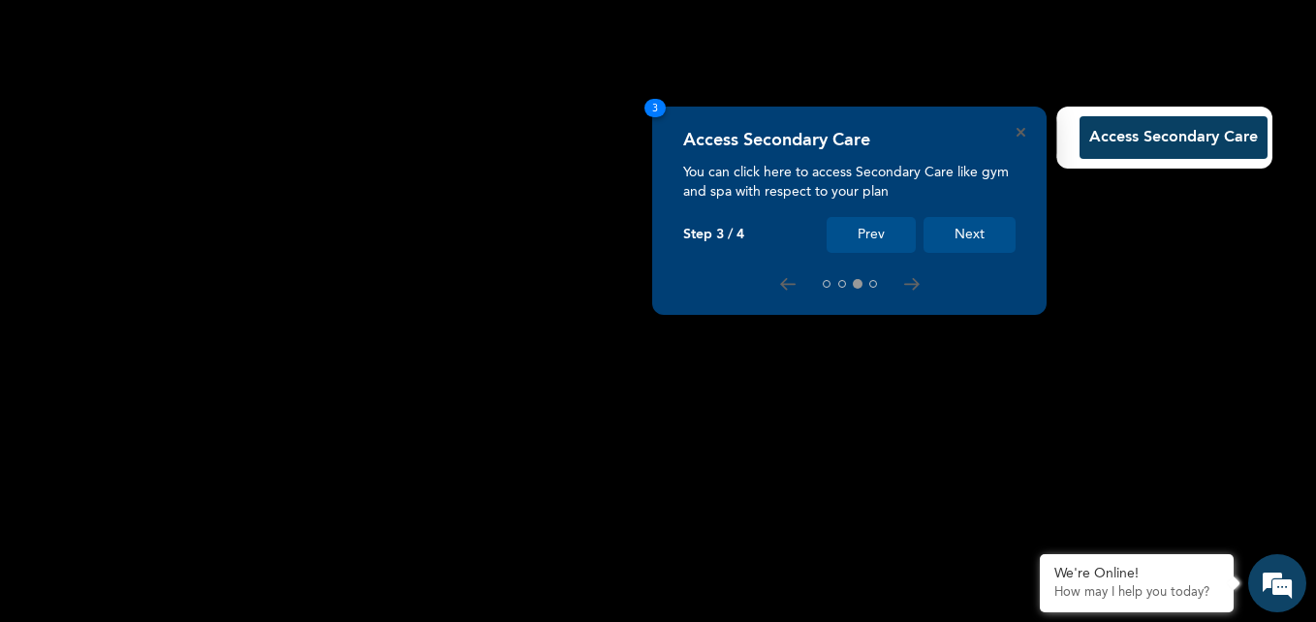
click at [963, 217] on button "Next" at bounding box center [969, 235] width 92 height 36
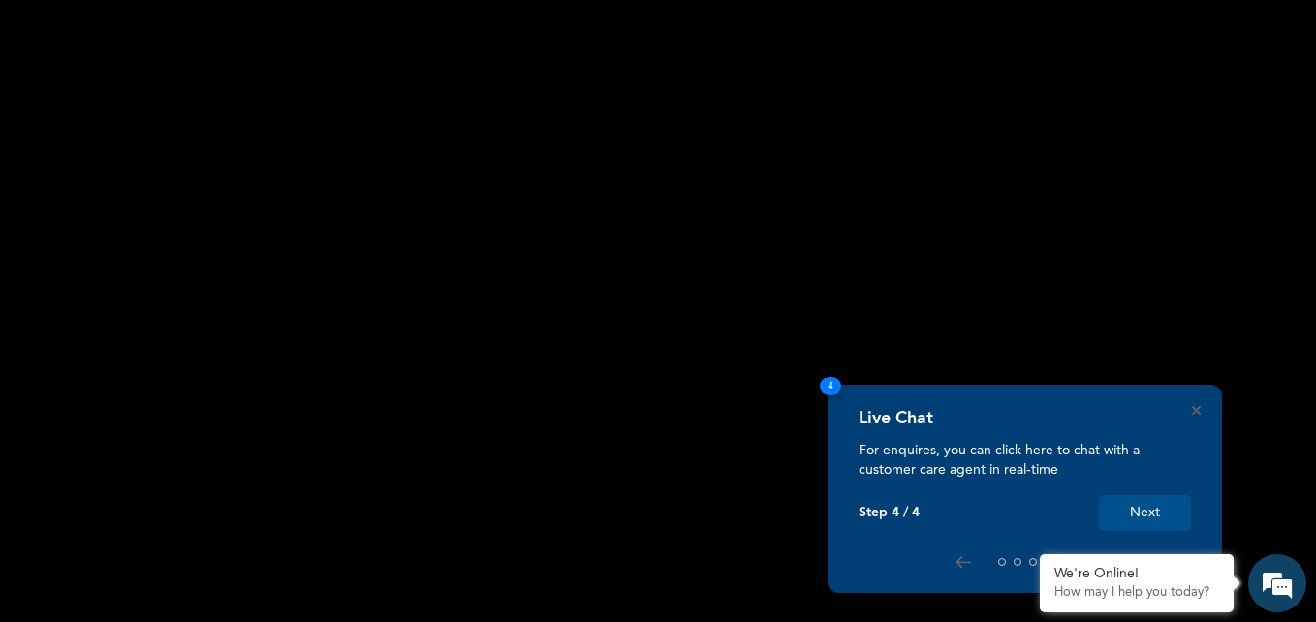
click at [1133, 508] on button "Next" at bounding box center [1145, 513] width 92 height 36
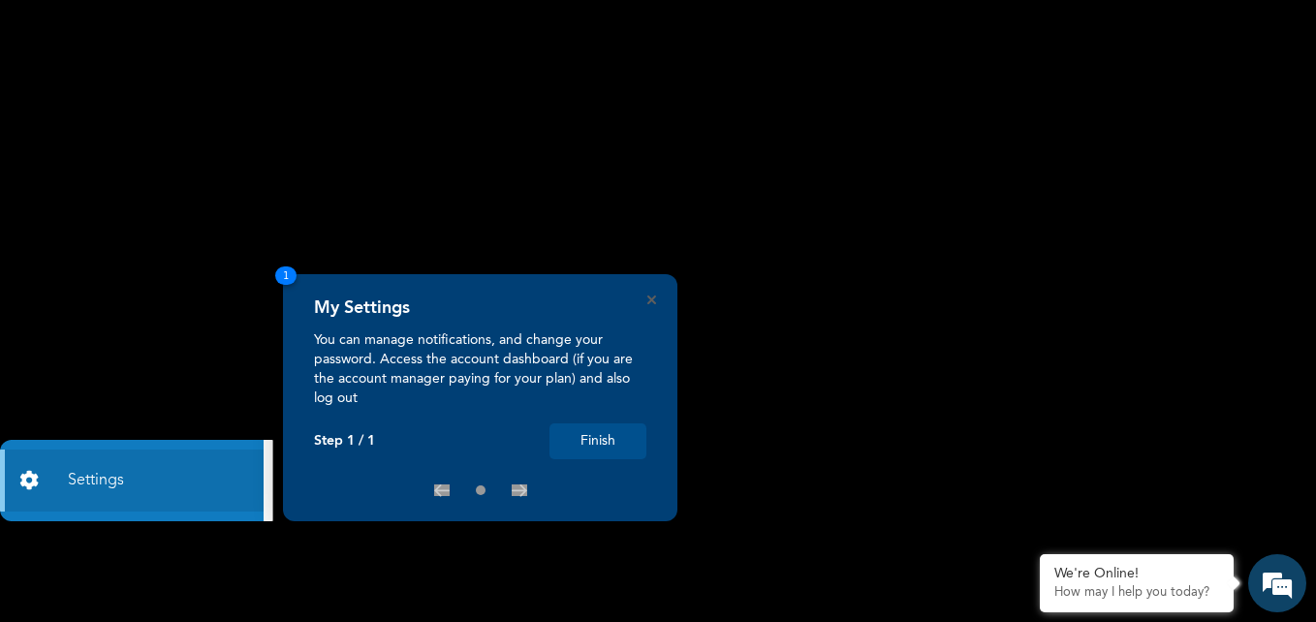
click at [585, 440] on button "Finish" at bounding box center [597, 441] width 97 height 36
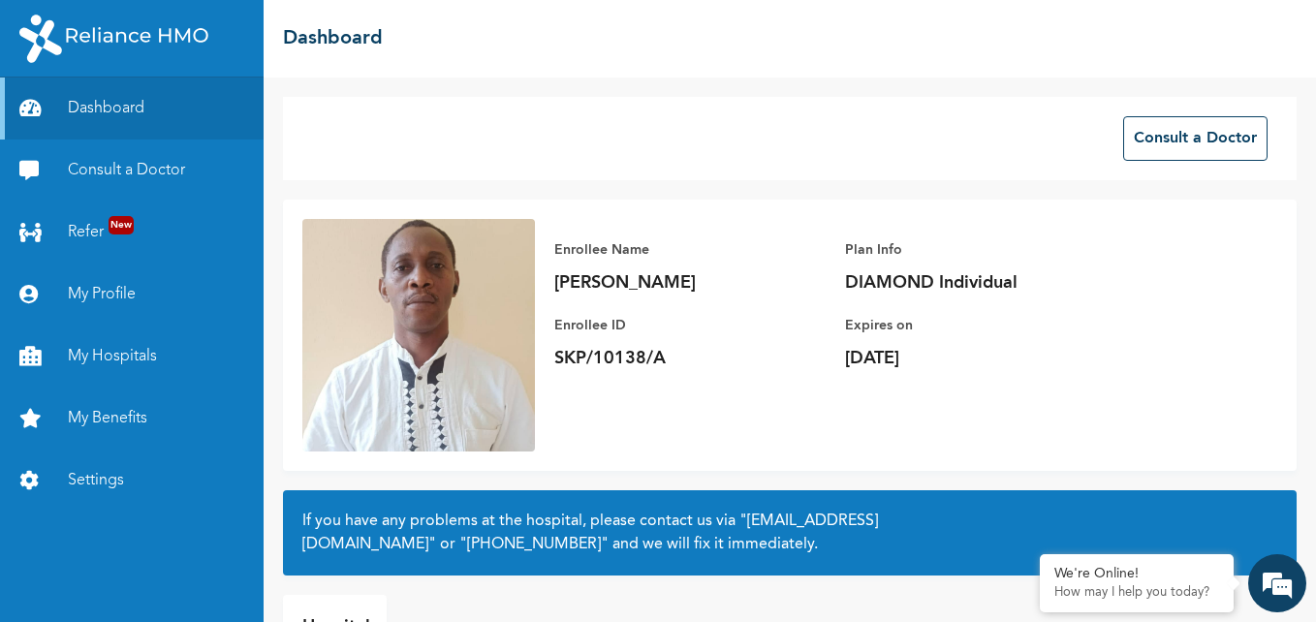
click at [687, 307] on div "Enrollee Name [PERSON_NAME] Enrollee ID SKP/10138/A" at bounding box center [689, 294] width 271 height 151
click at [117, 353] on link "My Hospitals" at bounding box center [132, 357] width 264 height 62
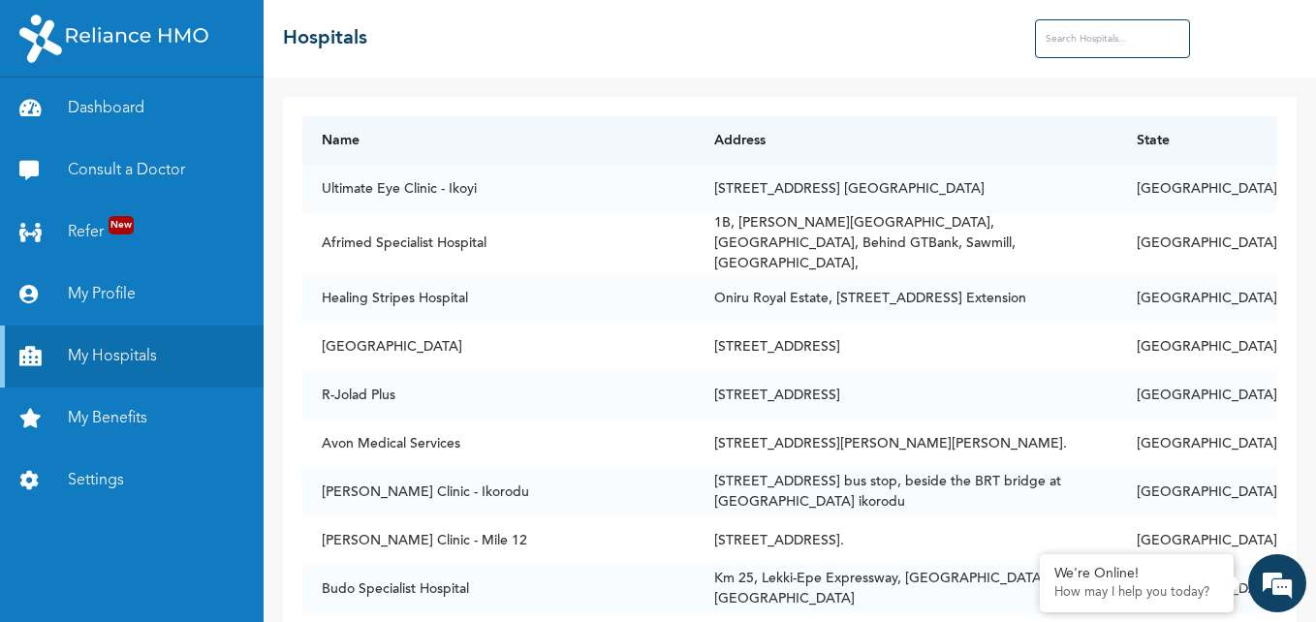
click at [1121, 39] on input "text" at bounding box center [1112, 38] width 155 height 39
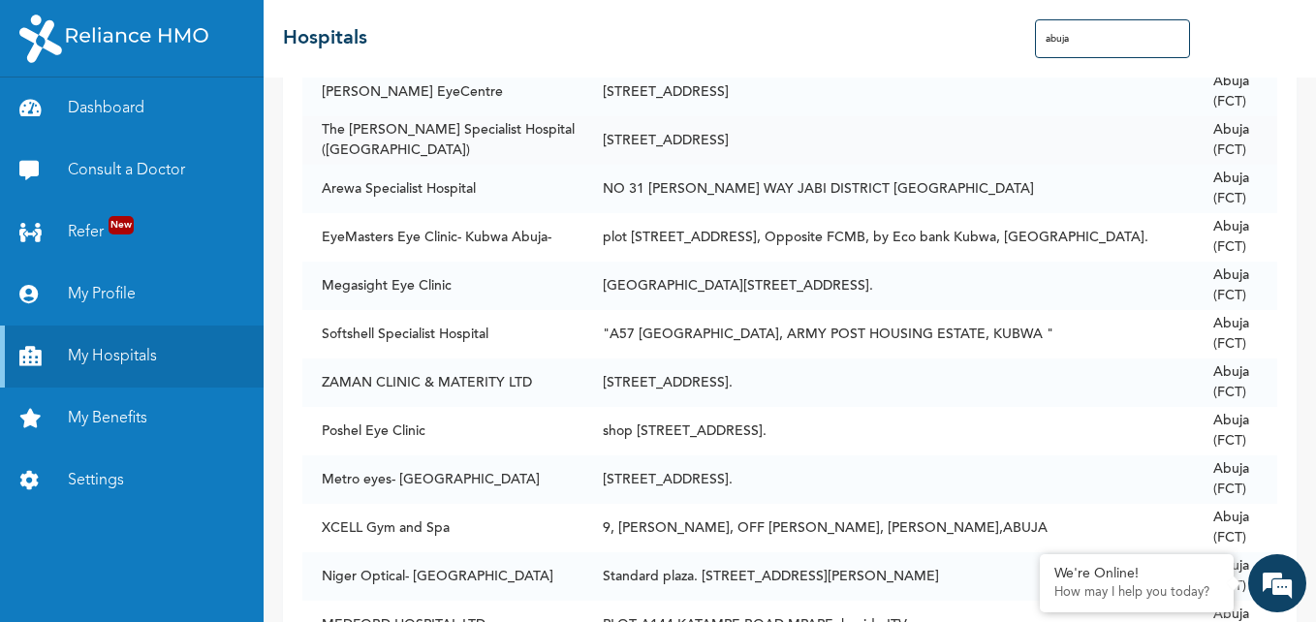
scroll to position [1647, 0]
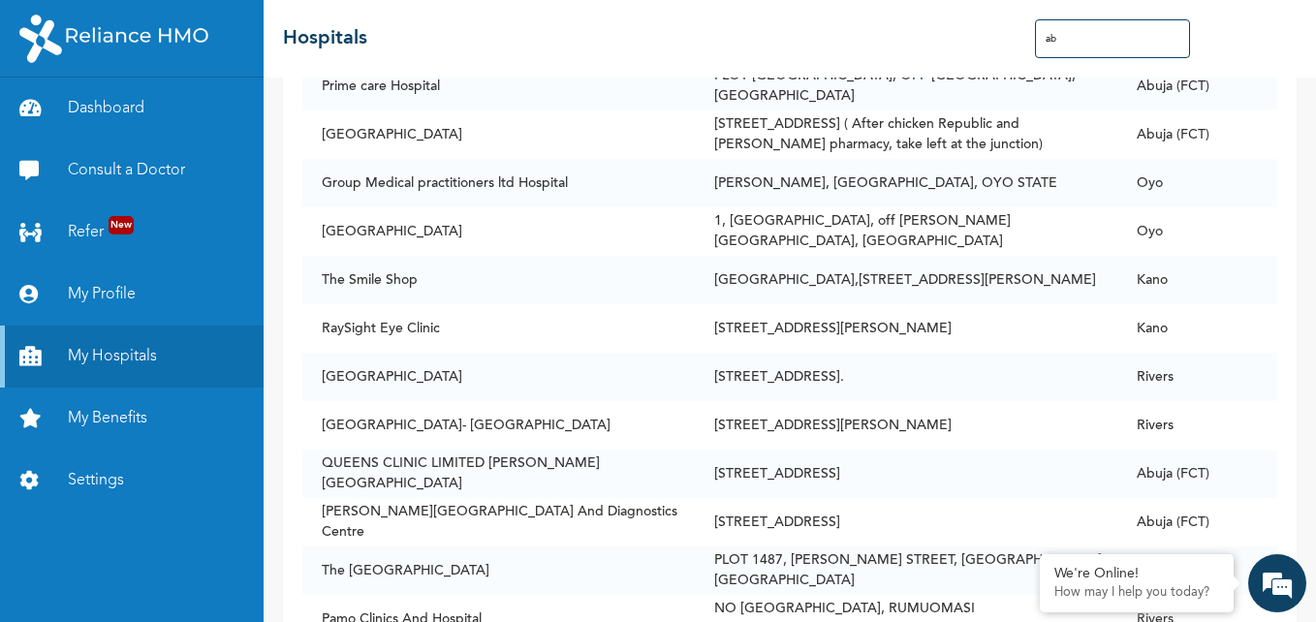
type input "a"
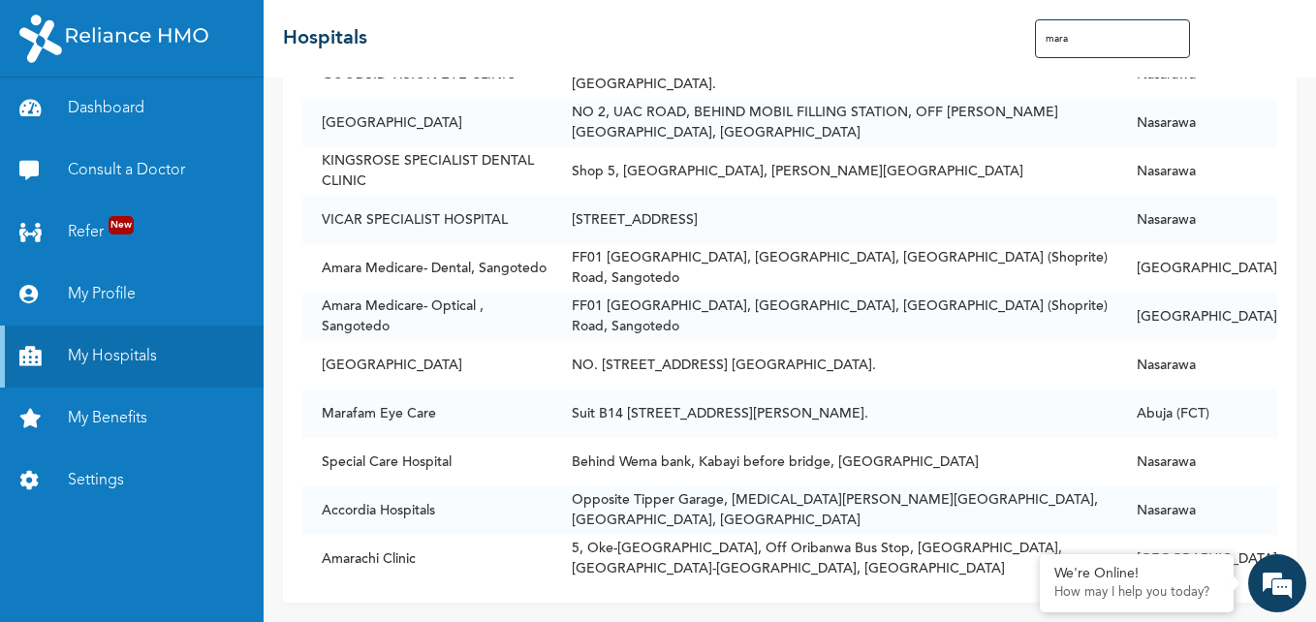
scroll to position [468, 0]
type input "mara"
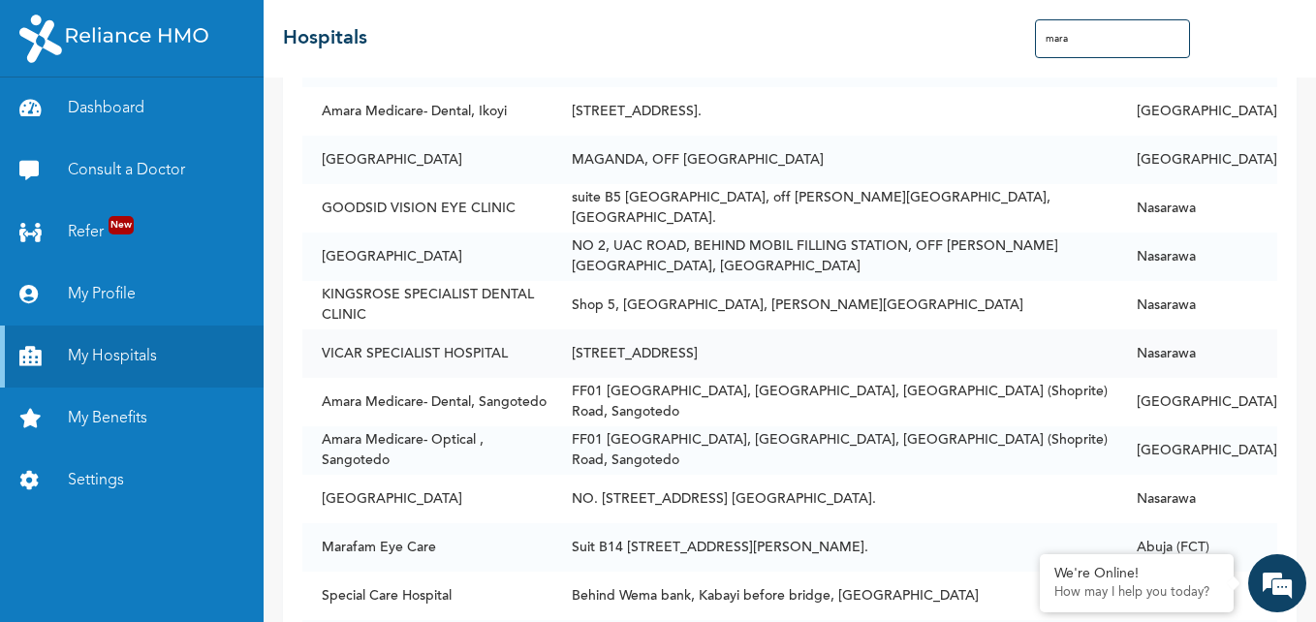
scroll to position [0, 0]
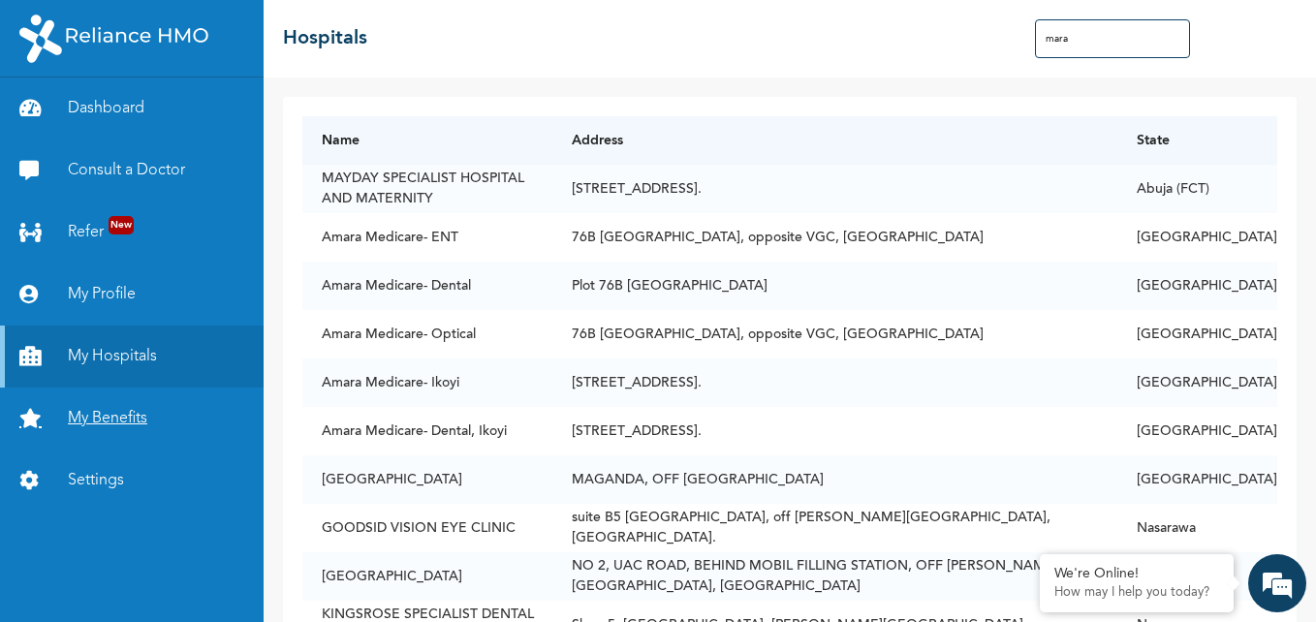
click at [141, 414] on link "My Benefits" at bounding box center [132, 419] width 264 height 62
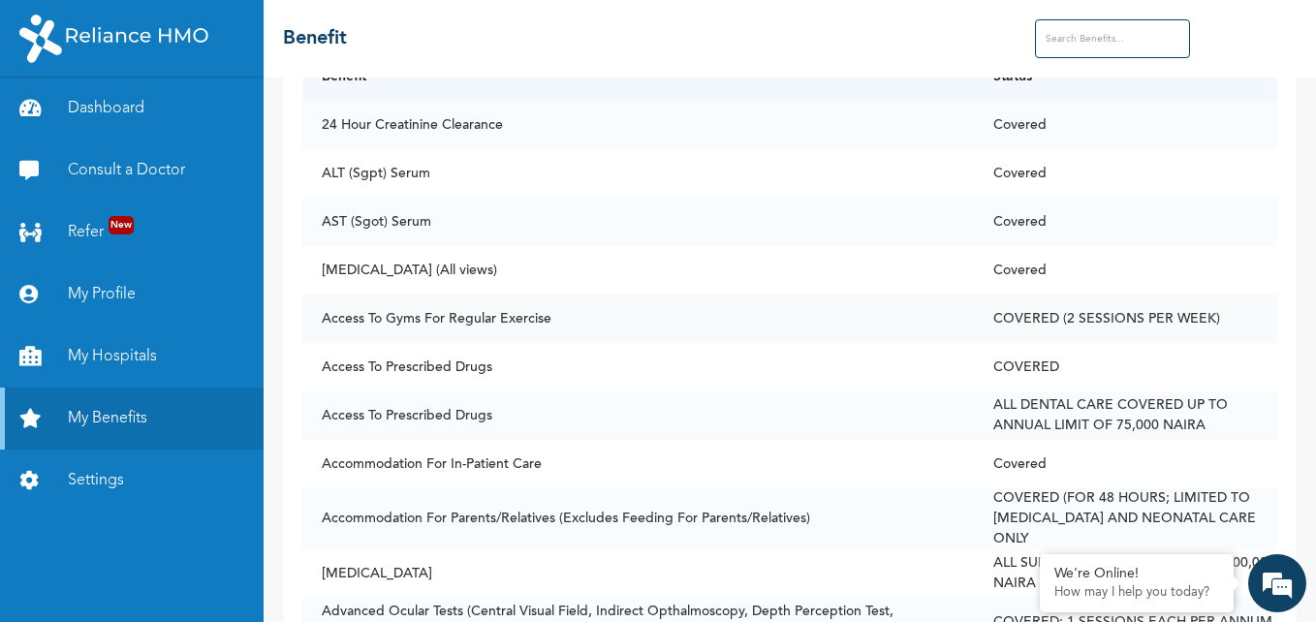
scroll to position [47, 0]
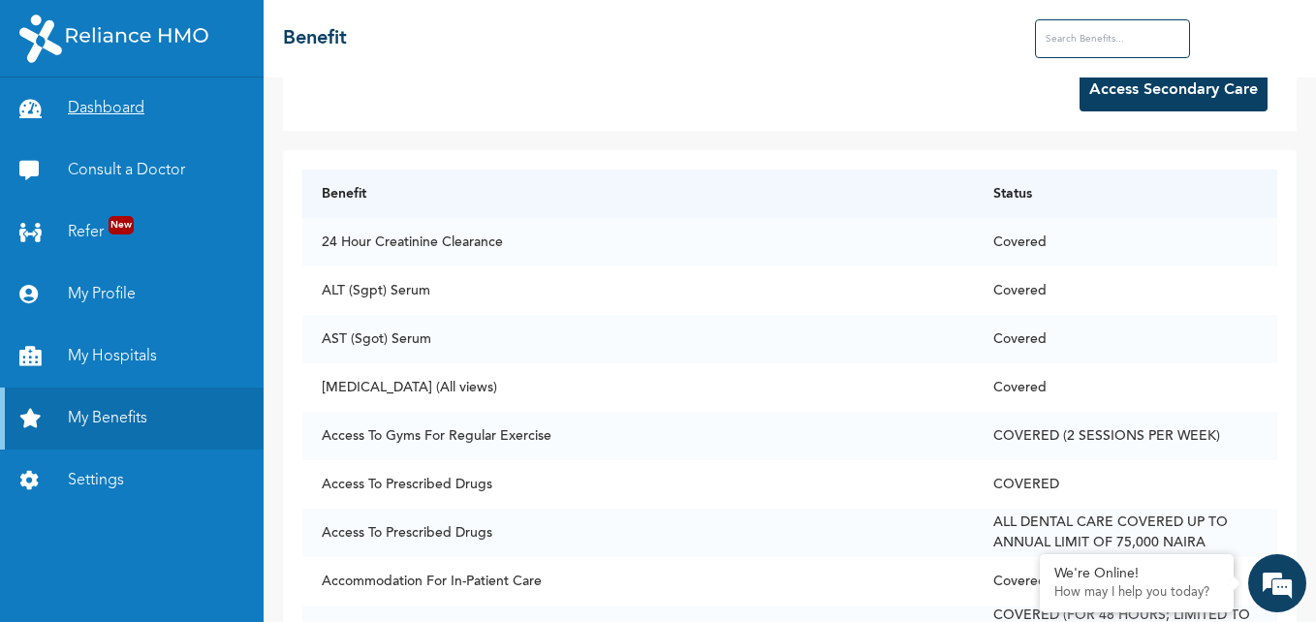
click at [107, 111] on link "Dashboard" at bounding box center [132, 109] width 264 height 62
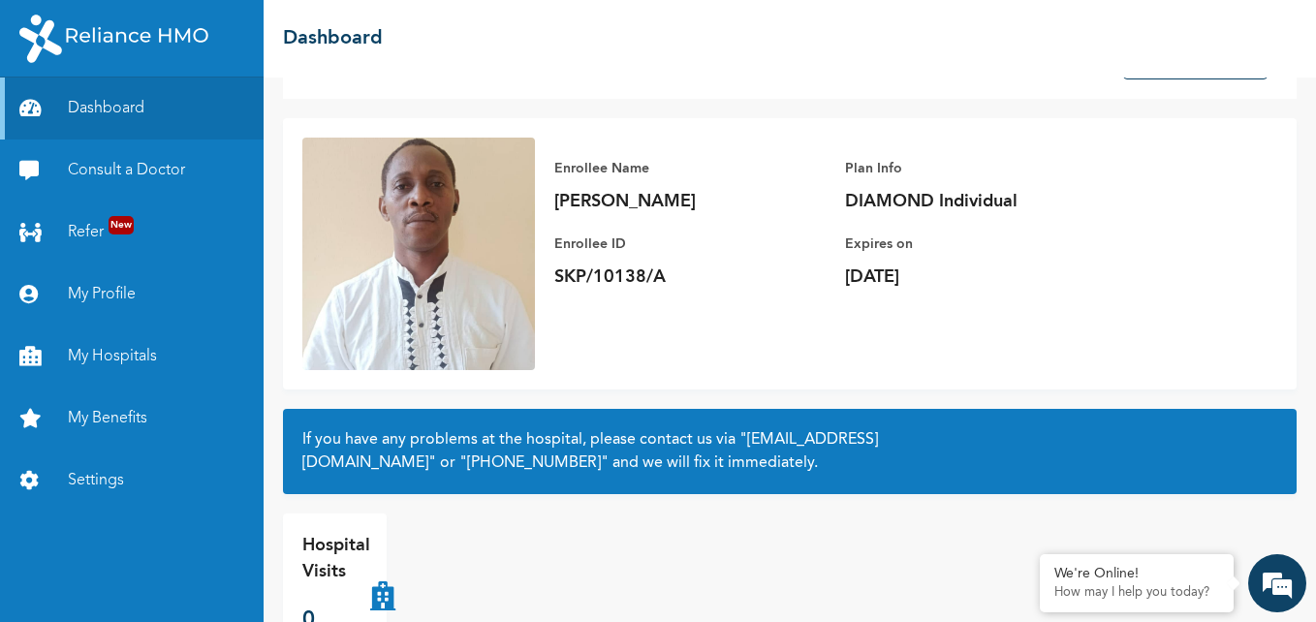
scroll to position [128, 0]
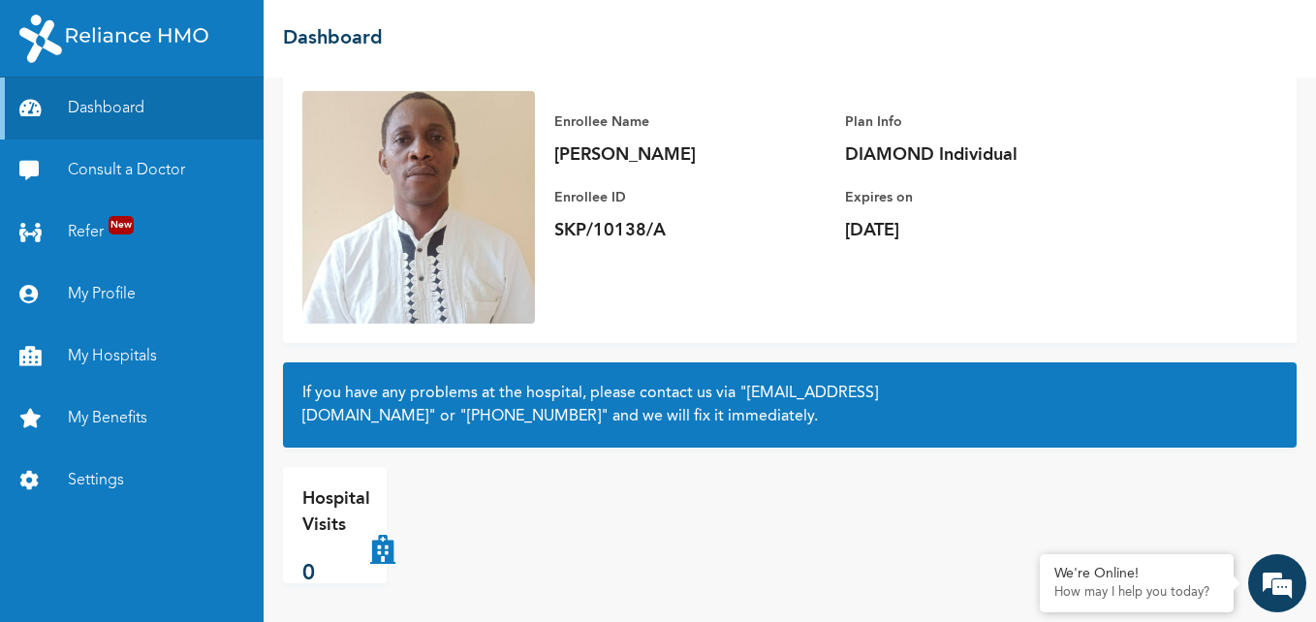
drag, startPoint x: 305, startPoint y: 399, endPoint x: 559, endPoint y: 432, distance: 256.0
click at [559, 432] on div "If you have any problems at the hospital, please contact us via "[EMAIL_ADDRESS…" at bounding box center [790, 404] width 1014 height 85
click at [112, 414] on link "My Benefits" at bounding box center [132, 419] width 264 height 62
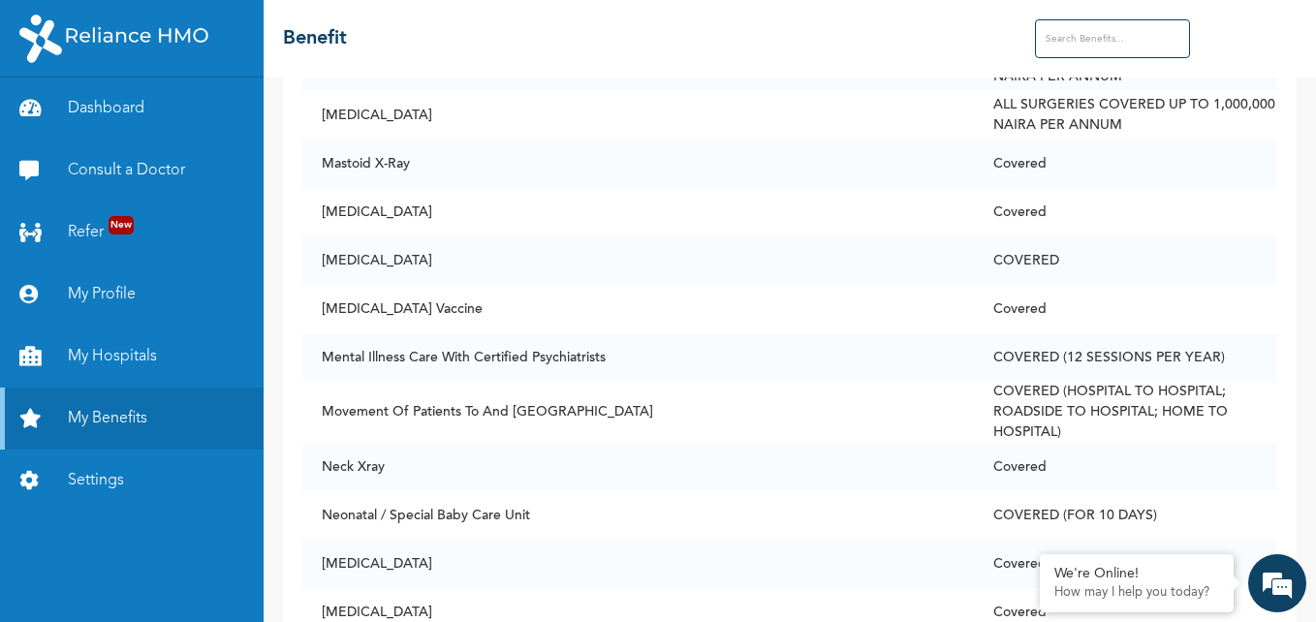
scroll to position [8564, 0]
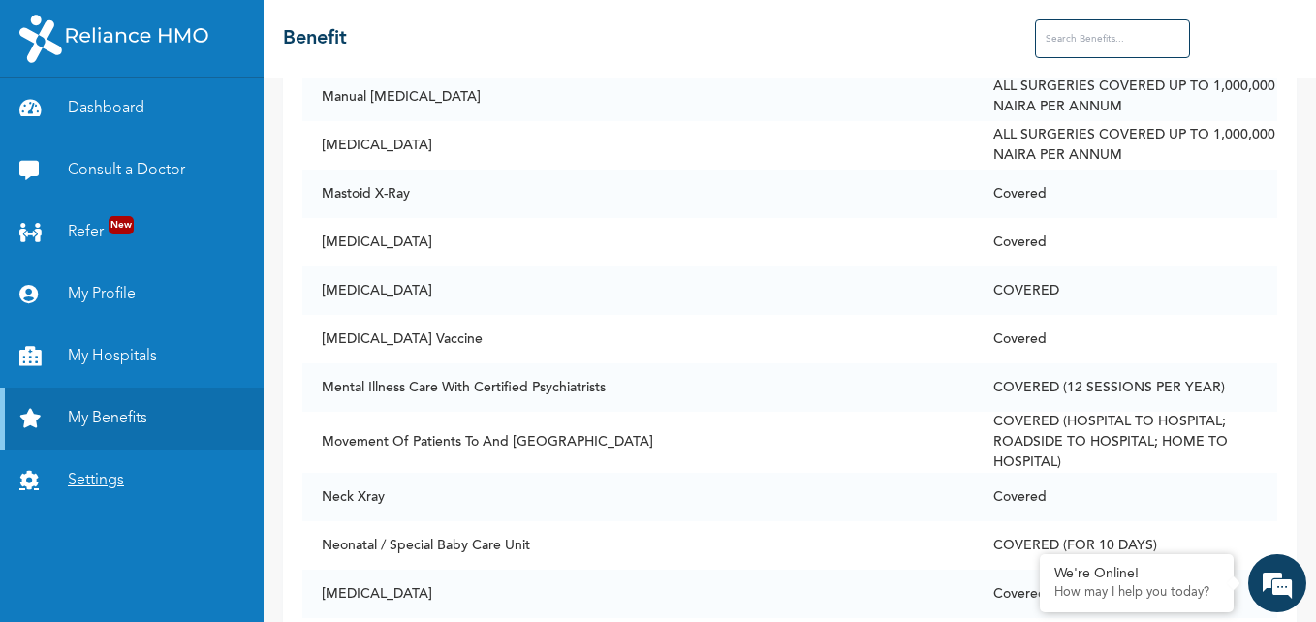
click at [100, 473] on link "Settings" at bounding box center [132, 481] width 264 height 62
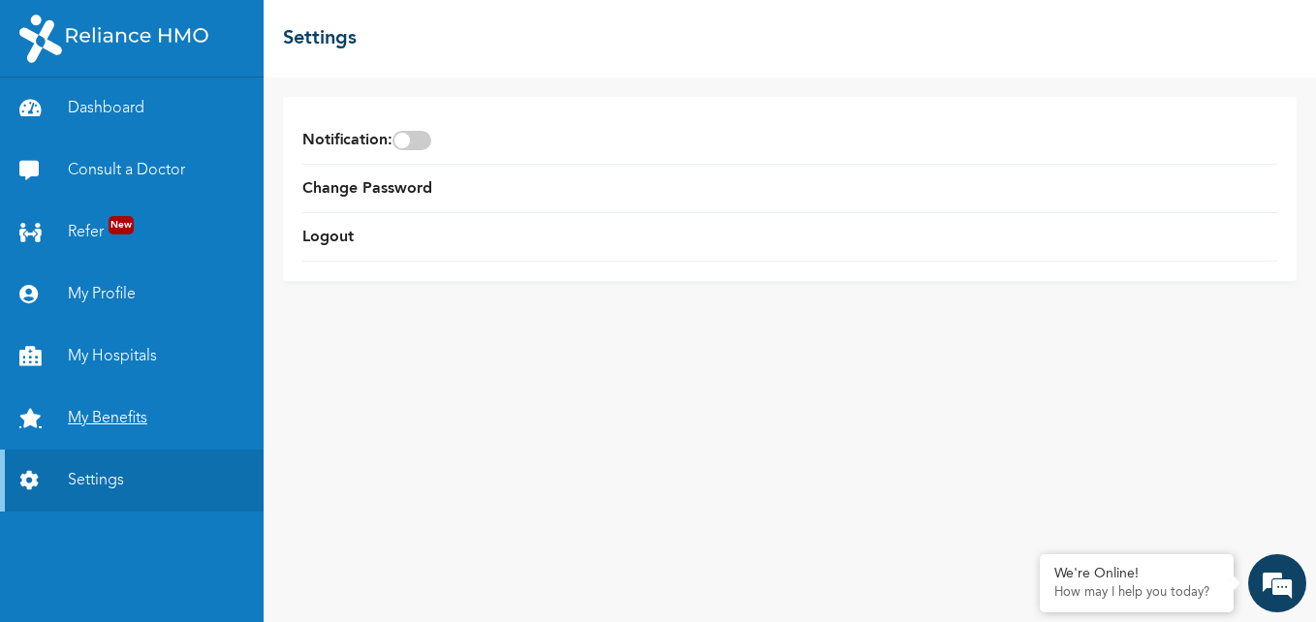
click at [111, 411] on link "My Benefits" at bounding box center [132, 419] width 264 height 62
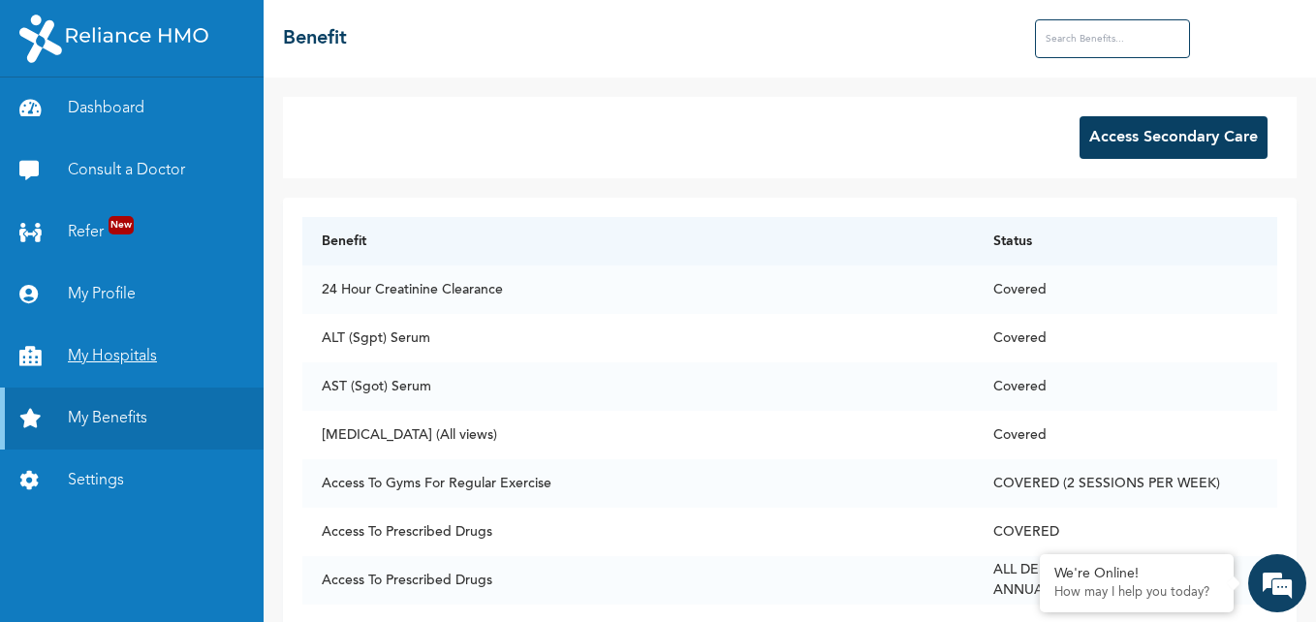
click at [114, 351] on link "My Hospitals" at bounding box center [132, 357] width 264 height 62
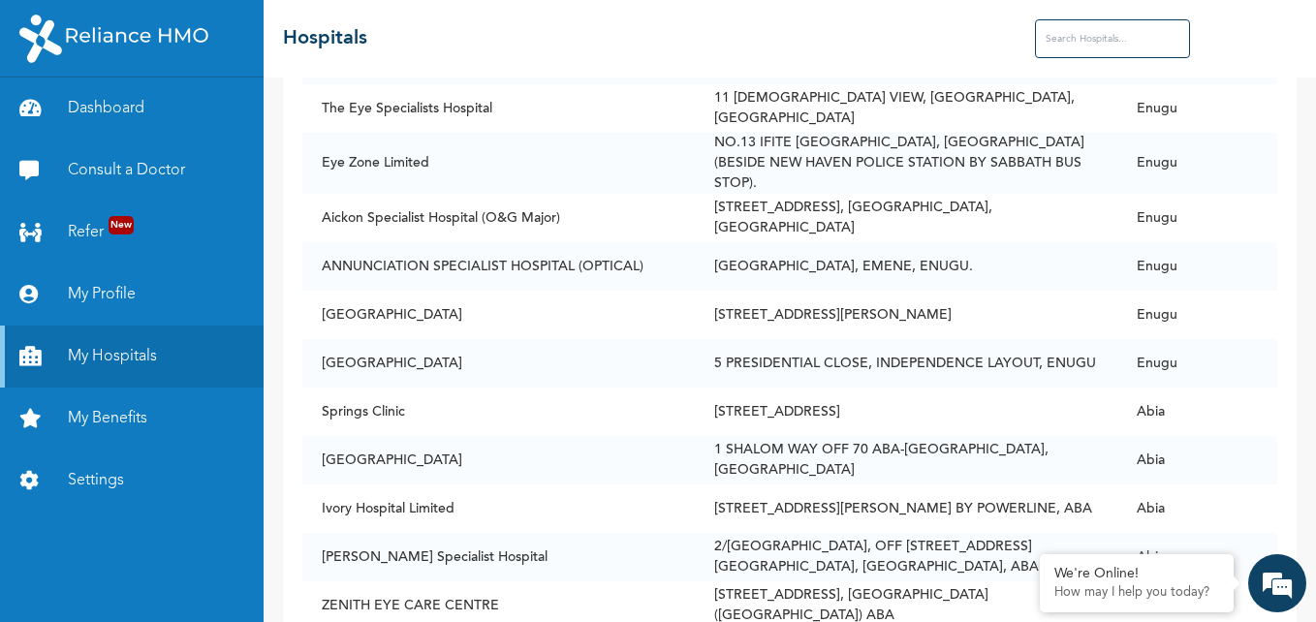
scroll to position [30885, 0]
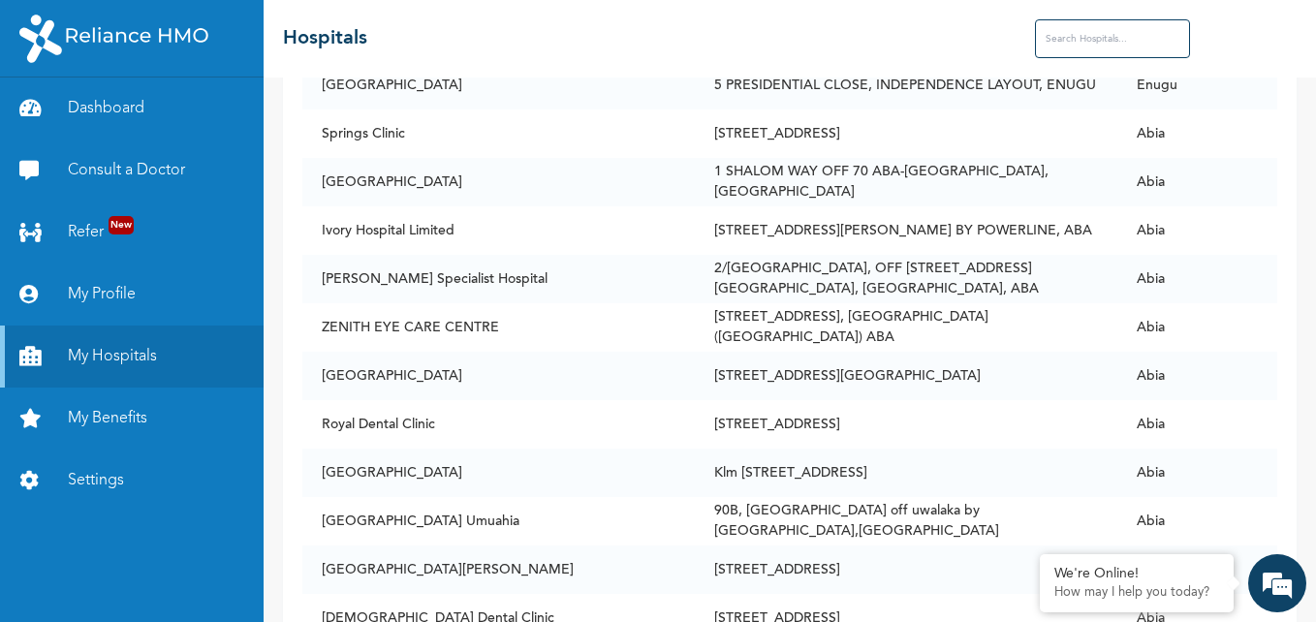
click at [1079, 43] on input "text" at bounding box center [1112, 38] width 155 height 39
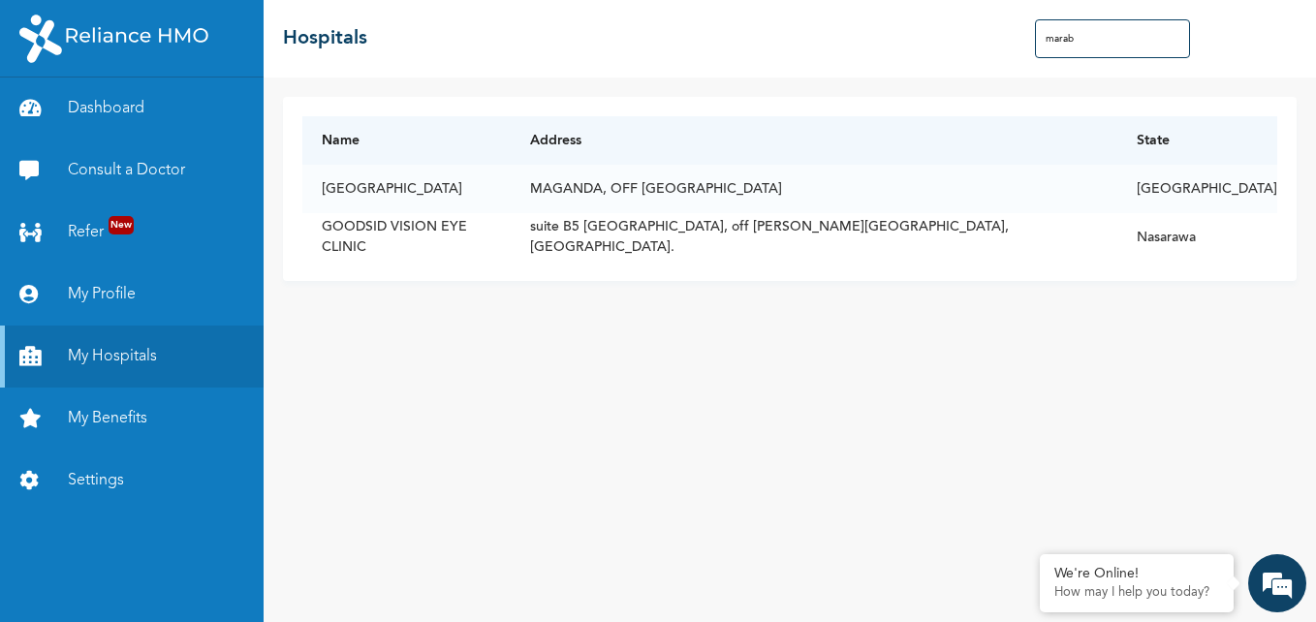
scroll to position [0, 0]
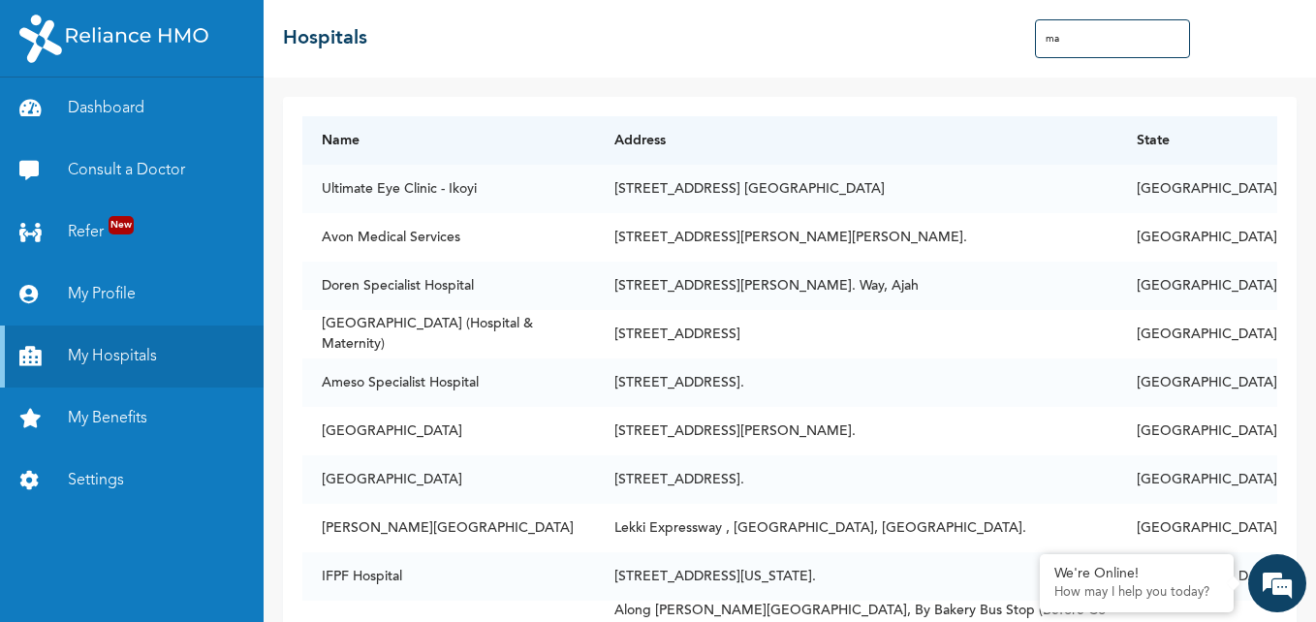
type input "m"
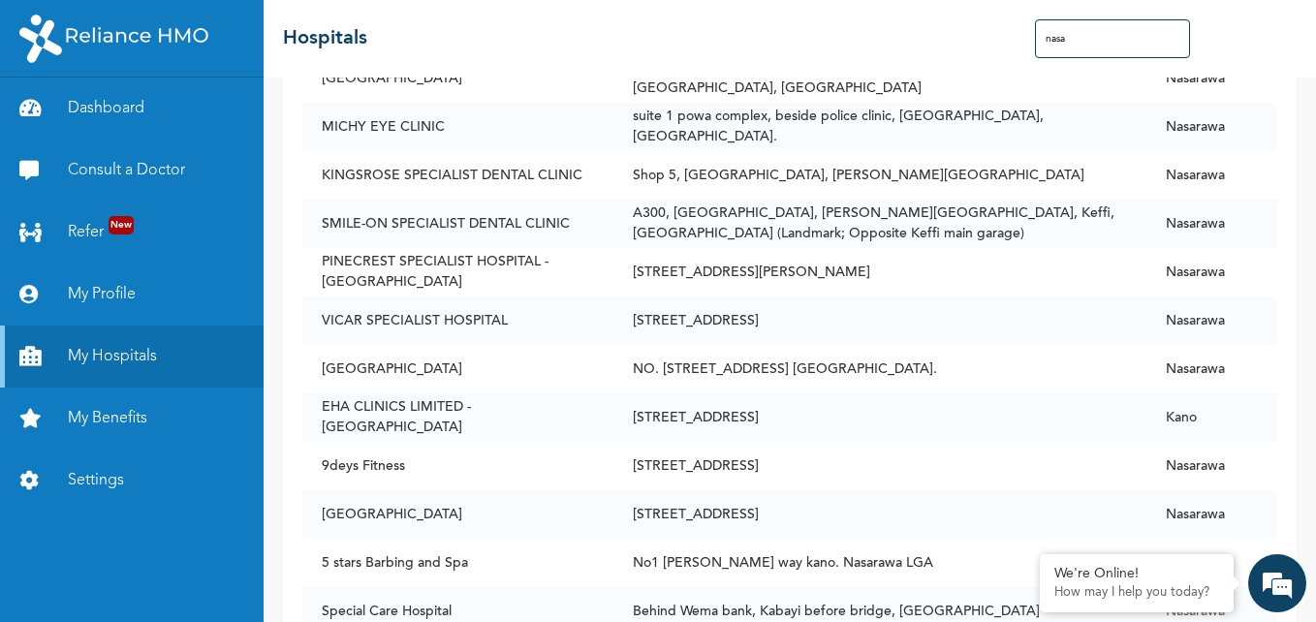
scroll to position [462, 0]
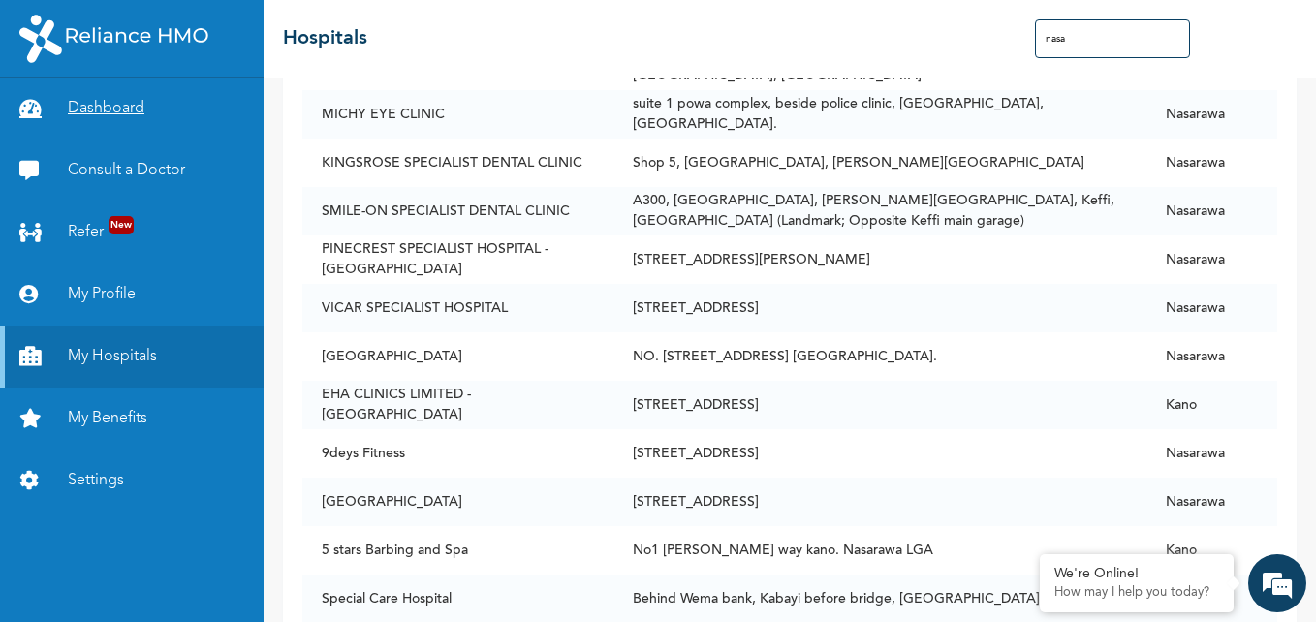
type input "nasa"
click at [139, 105] on link "Dashboard" at bounding box center [132, 109] width 264 height 62
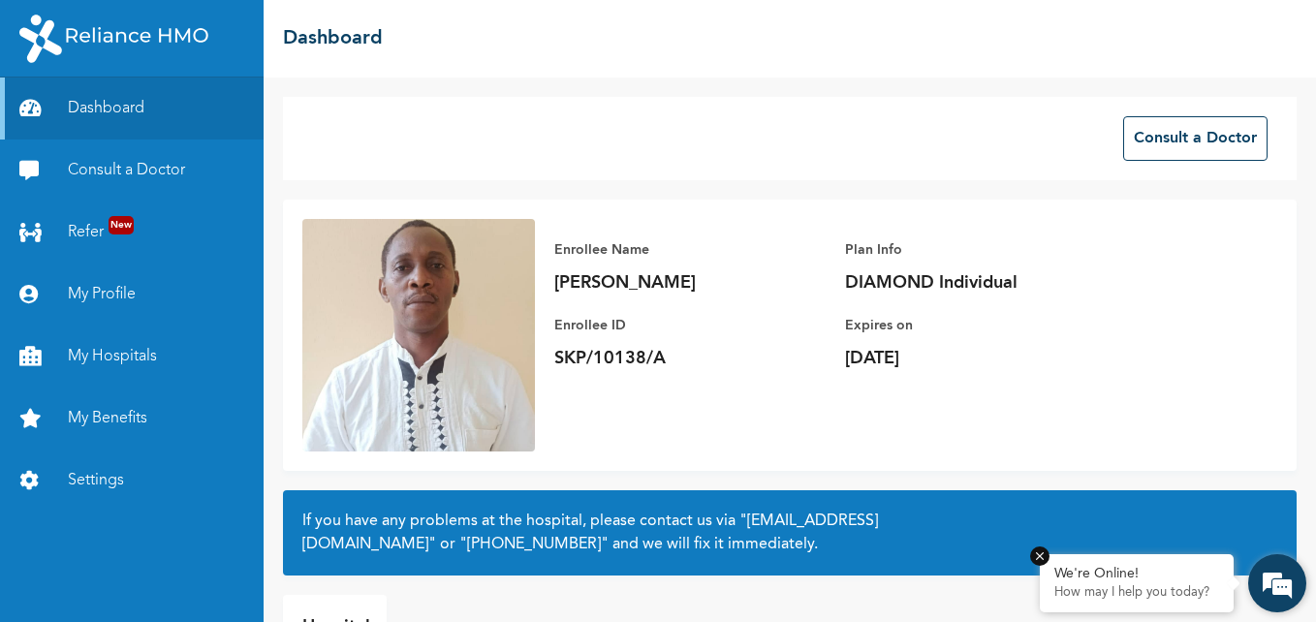
click at [1222, 580] on div "We're Online! How may I help you [DATE]?" at bounding box center [1137, 583] width 194 height 58
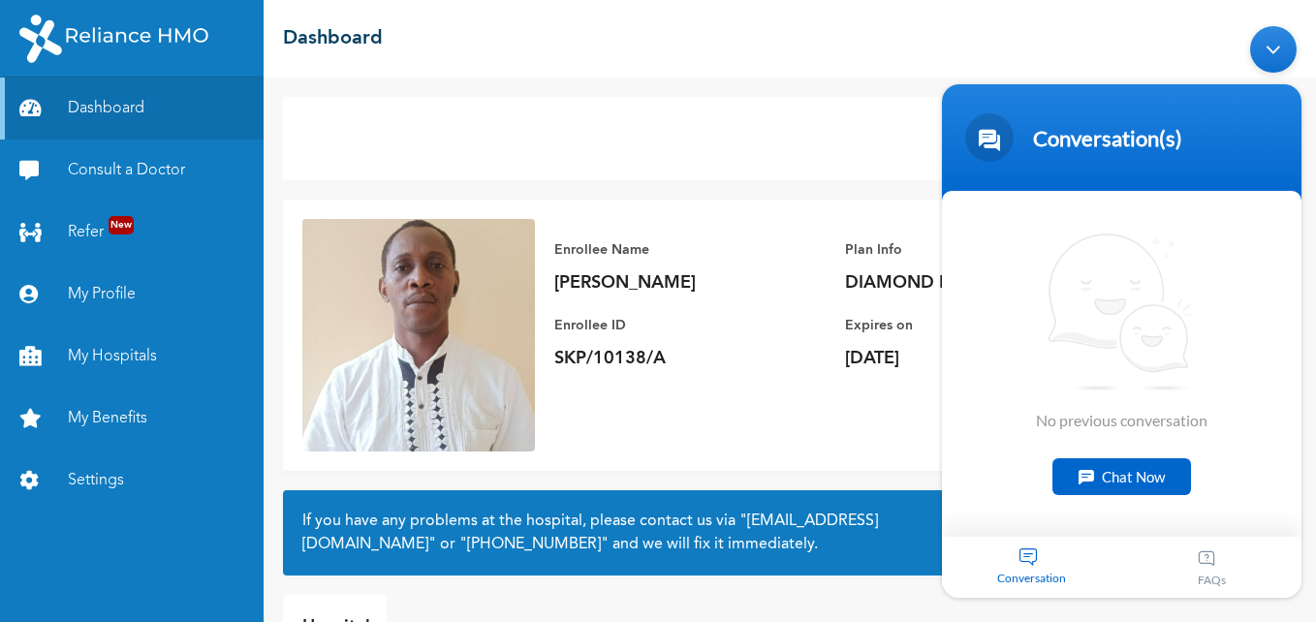
click at [1275, 47] on div "Minimize live chat window" at bounding box center [1273, 49] width 47 height 47
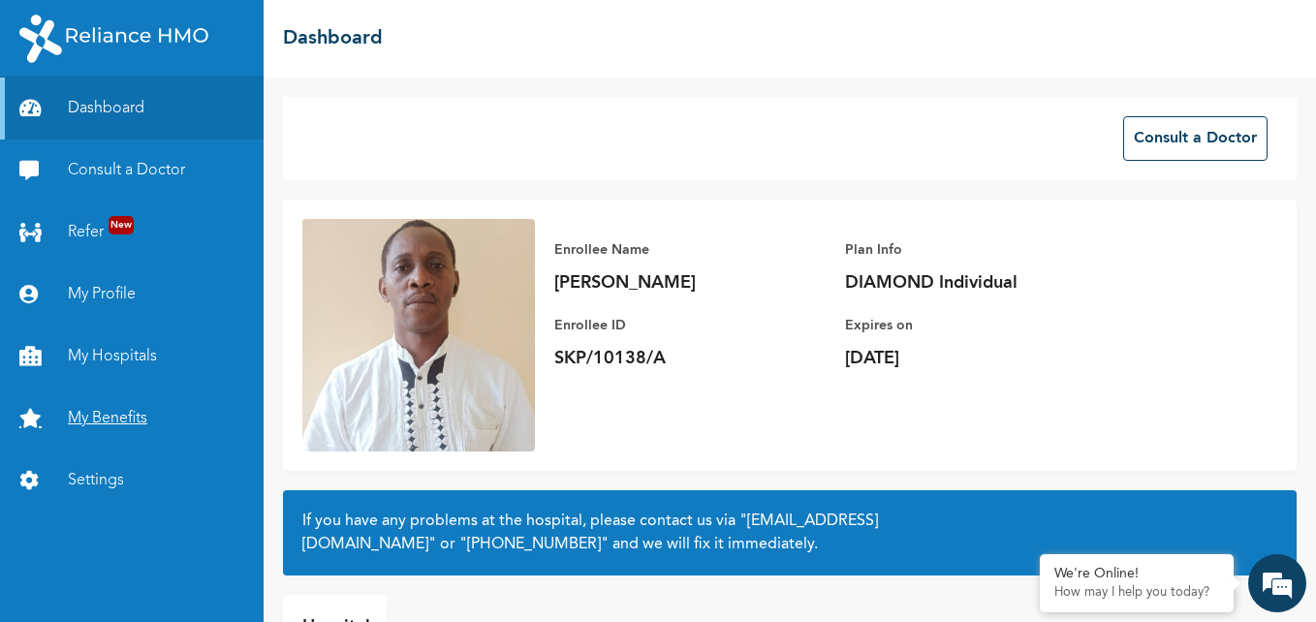
click at [130, 414] on link "My Benefits" at bounding box center [132, 419] width 264 height 62
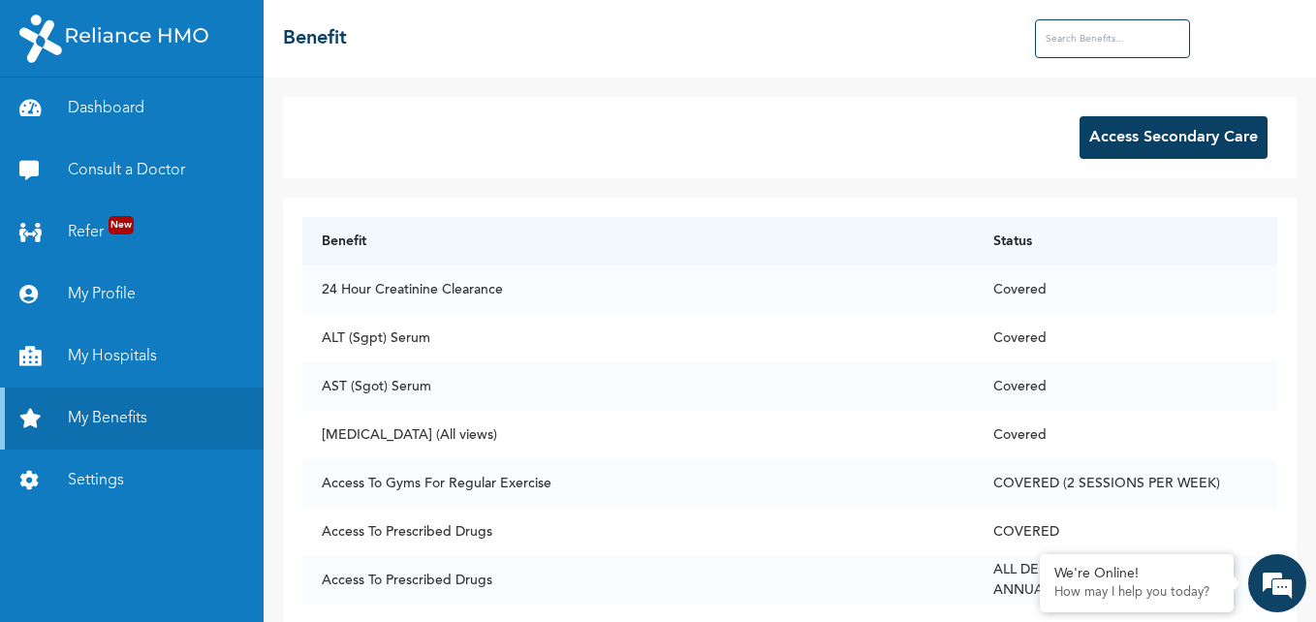
click at [1094, 33] on input "text" at bounding box center [1112, 38] width 155 height 39
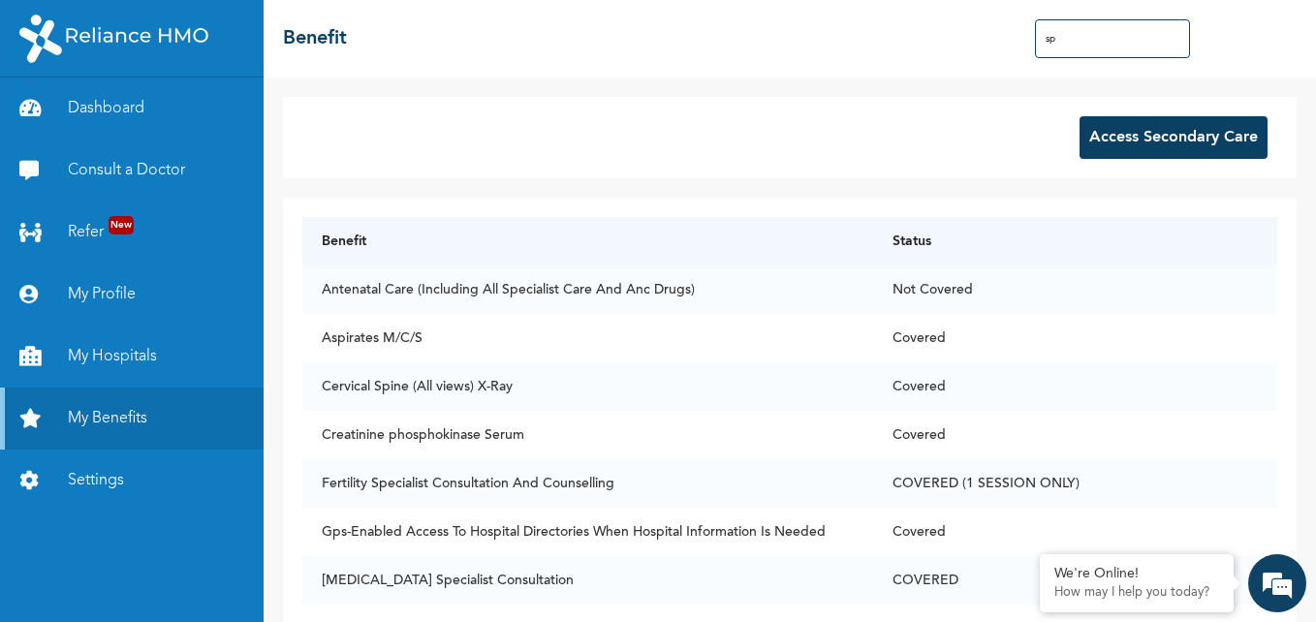
type input "s"
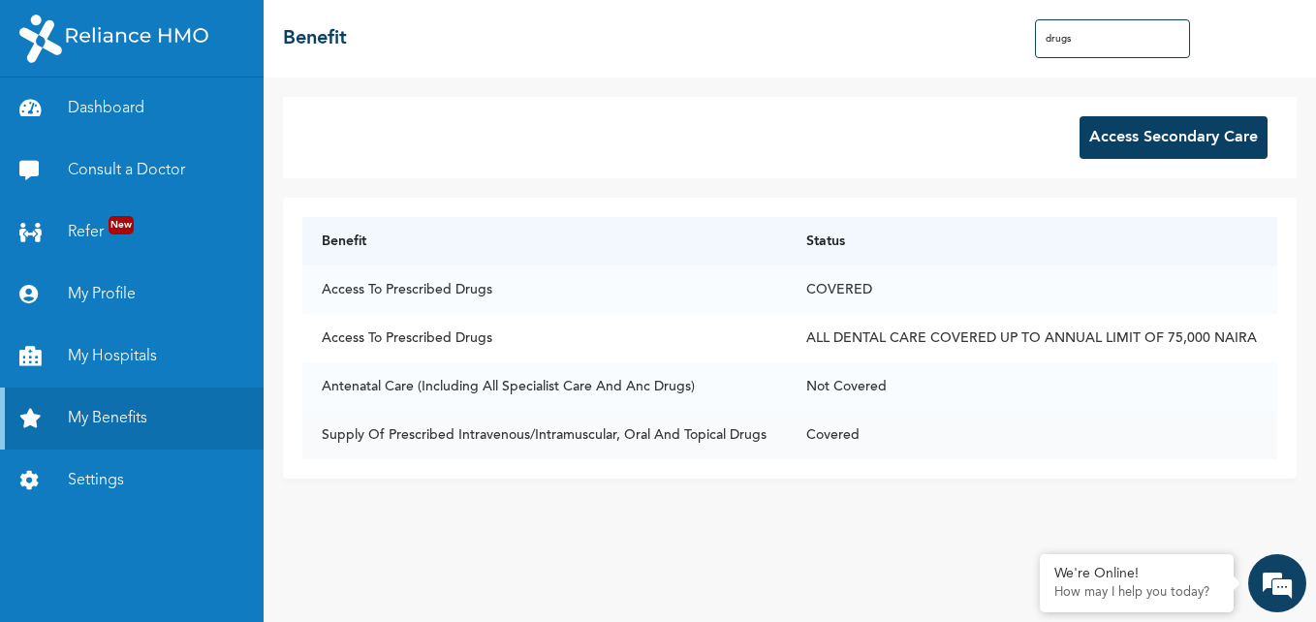
type input "drugs"
click at [115, 105] on link "Dashboard" at bounding box center [132, 109] width 264 height 62
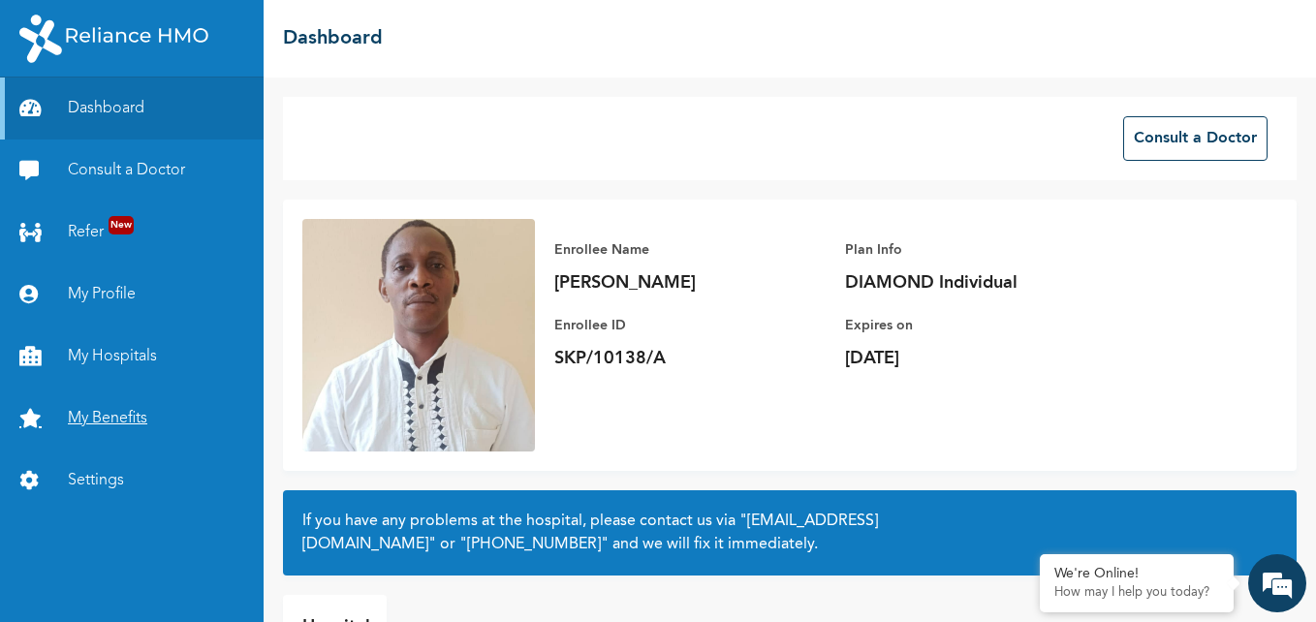
click at [116, 422] on link "My Benefits" at bounding box center [132, 419] width 264 height 62
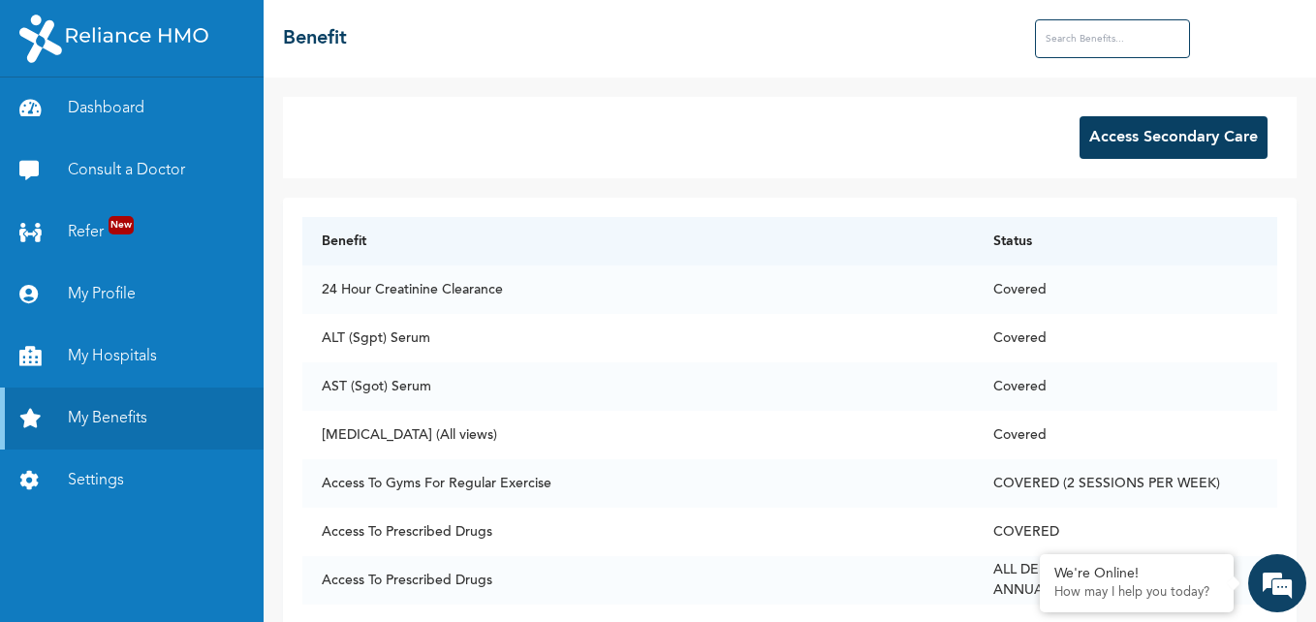
click at [1097, 43] on input "text" at bounding box center [1112, 38] width 155 height 39
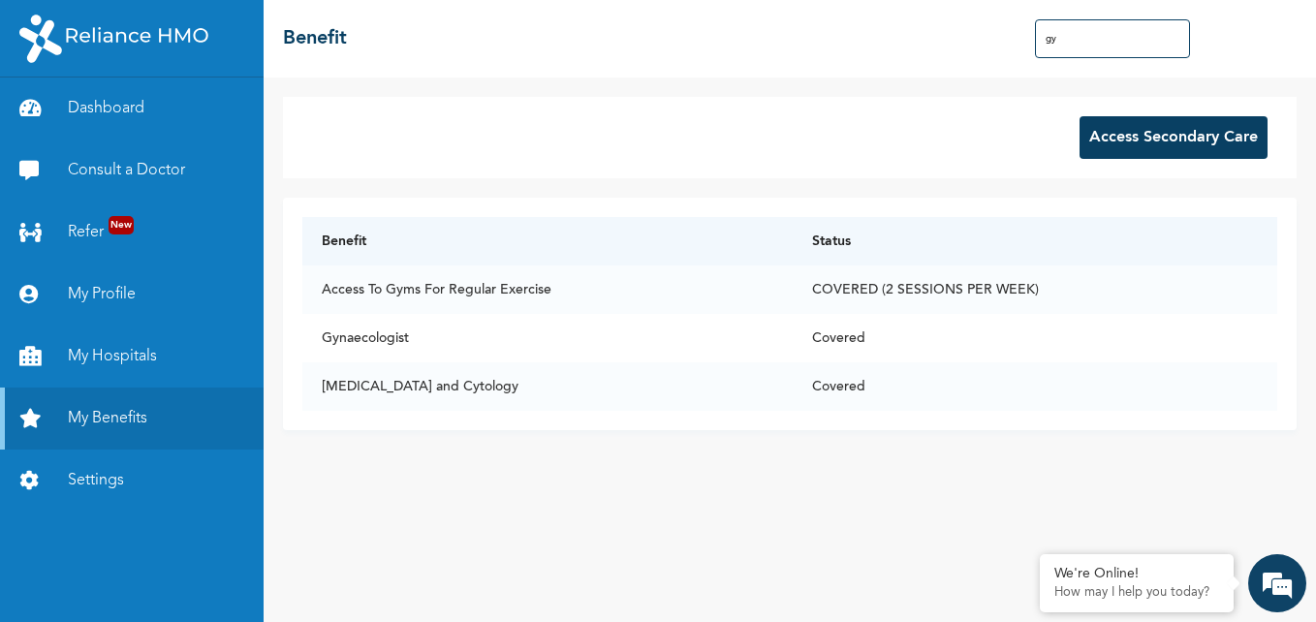
type input "g"
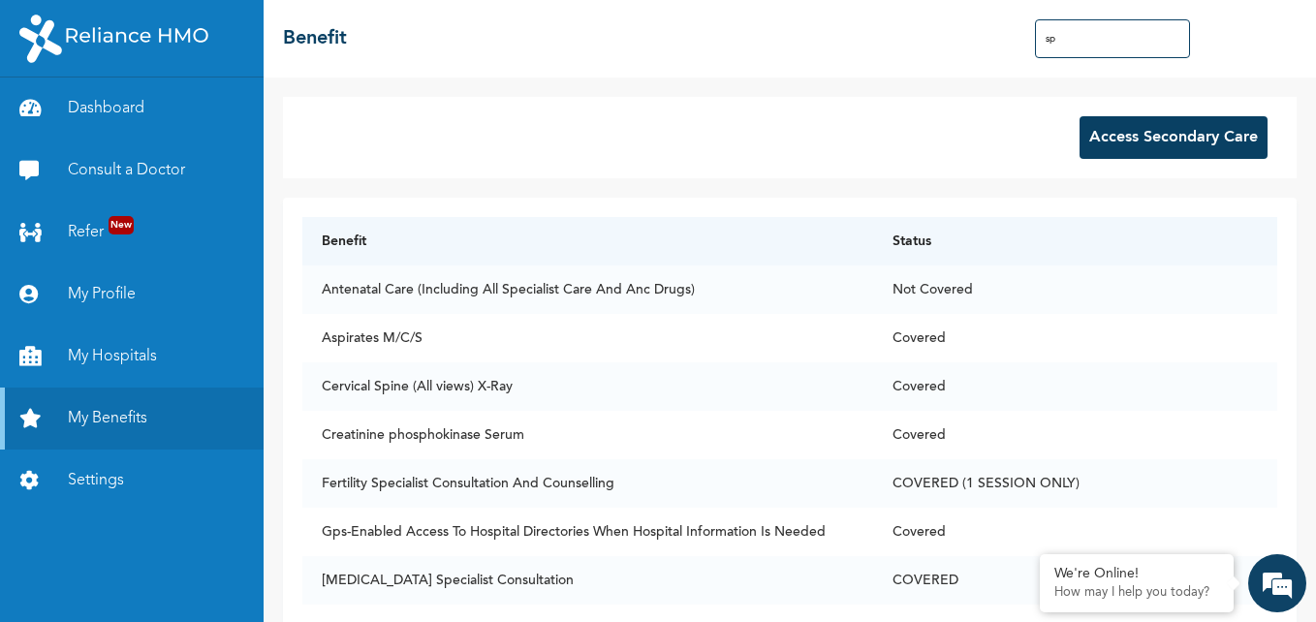
type input "s"
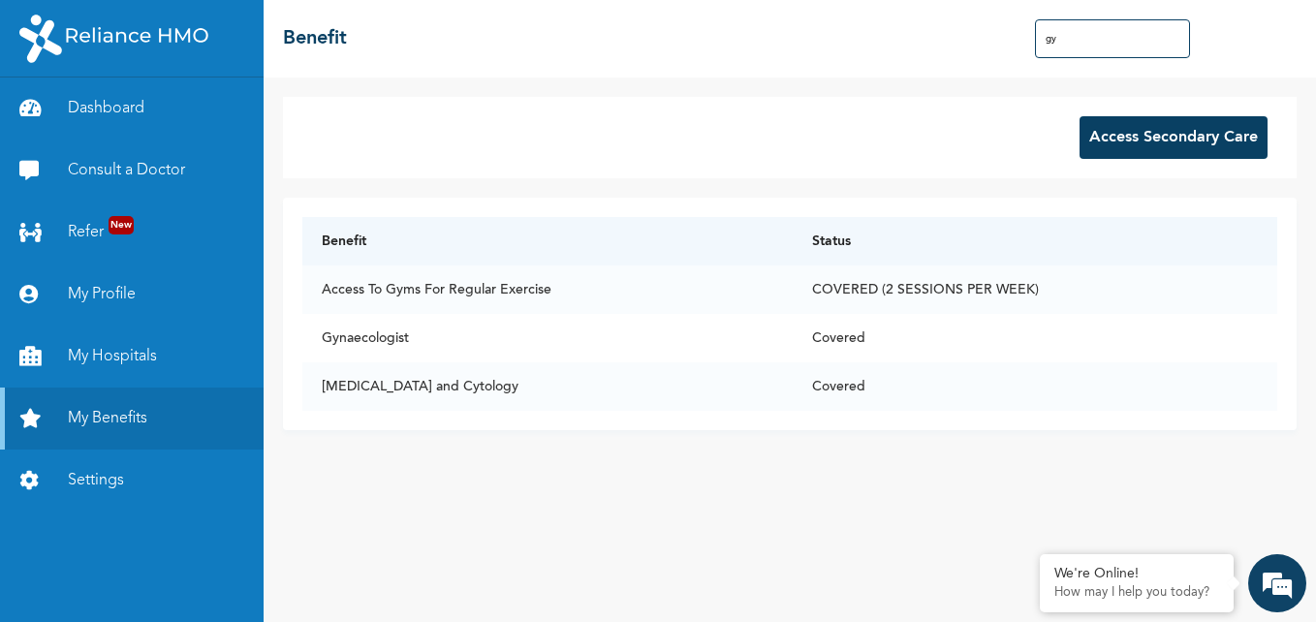
type input "g"
